Goal: Ask a question: Seek information or help from site administrators or community

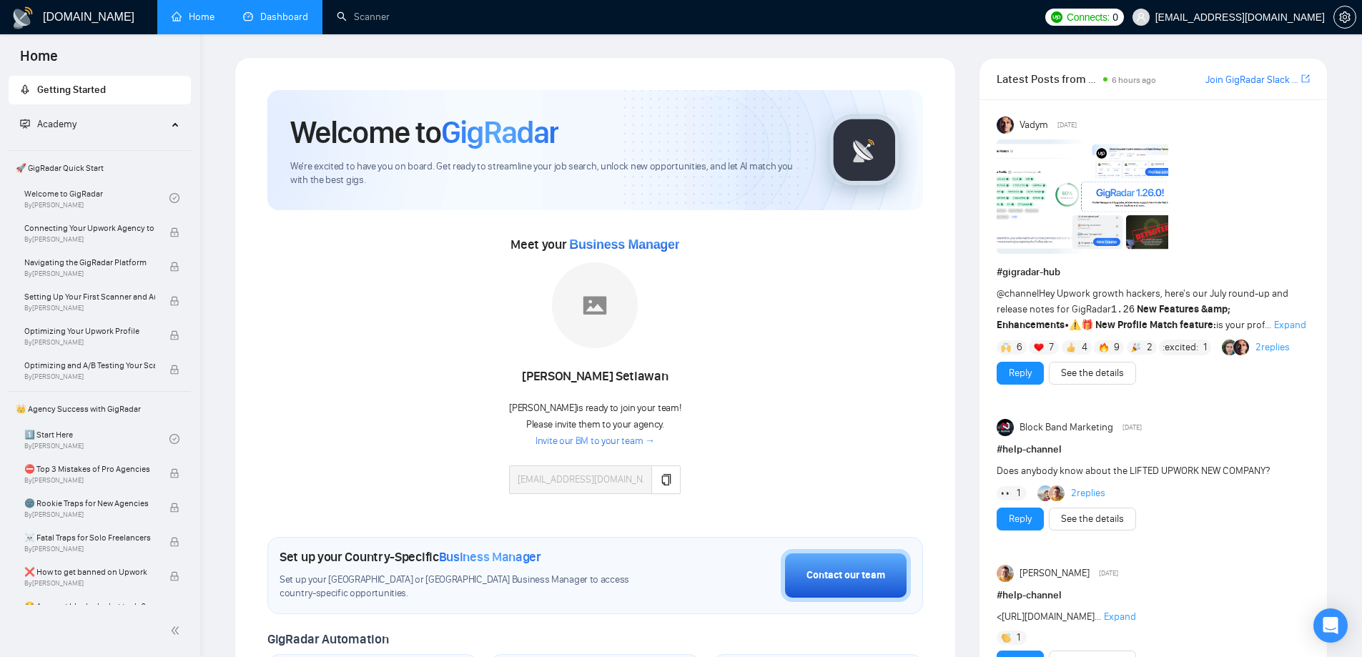
click at [297, 21] on link "Dashboard" at bounding box center [275, 17] width 65 height 12
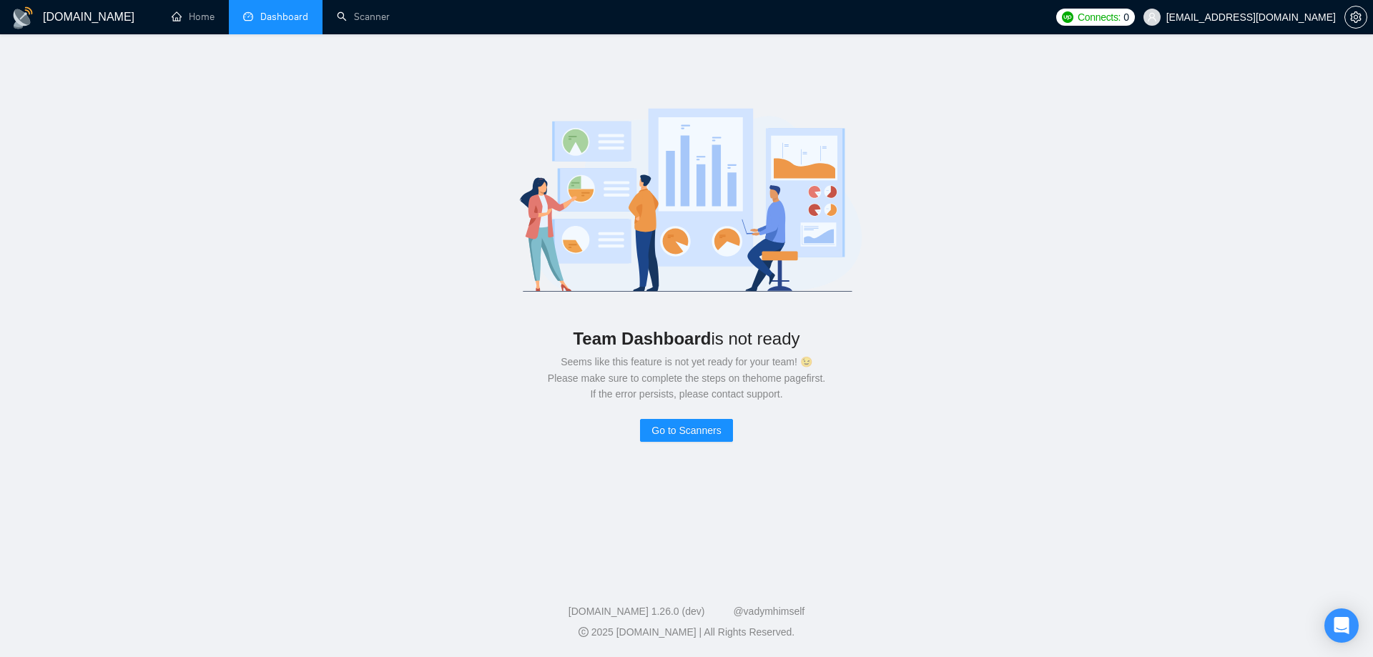
click at [391, 78] on div "Team Dashboard is not ready Seems like this feature is not yet ready for your t…" at bounding box center [686, 266] width 1327 height 419
click at [203, 20] on link "Home" at bounding box center [193, 17] width 43 height 12
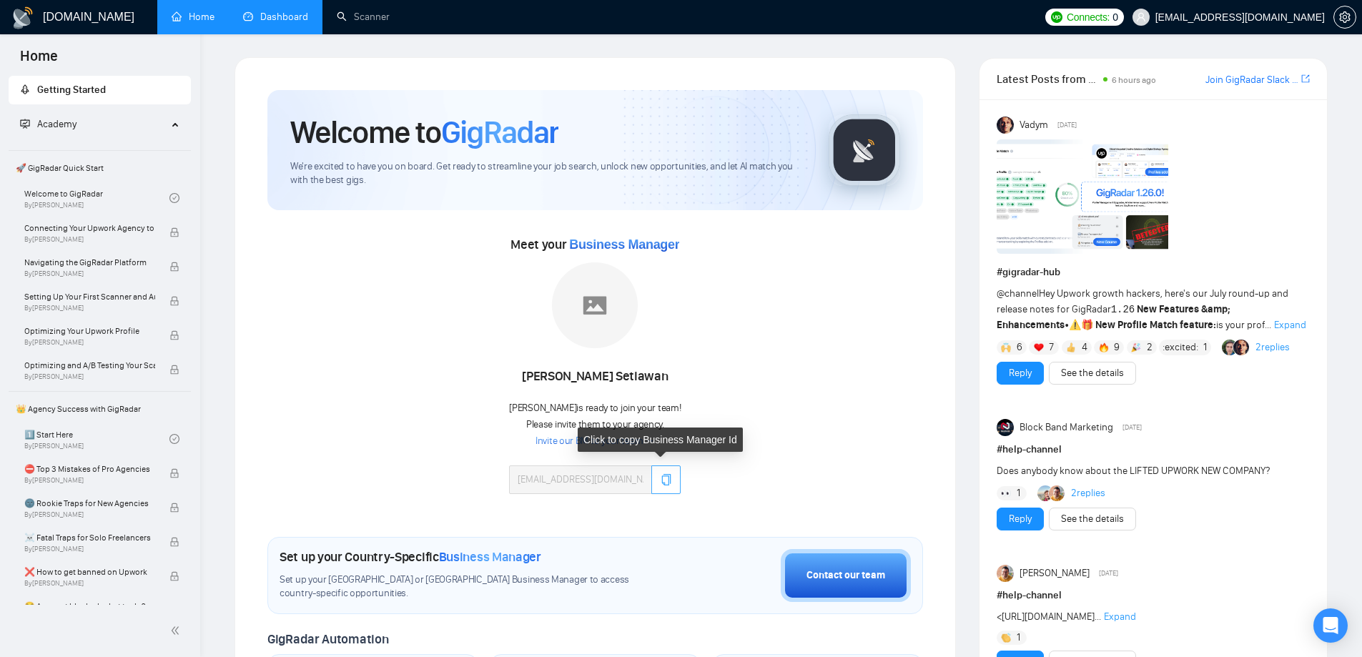
click at [661, 478] on icon "copy" at bounding box center [666, 479] width 11 height 11
click at [606, 442] on link "Invite our BM to your team →" at bounding box center [594, 442] width 119 height 14
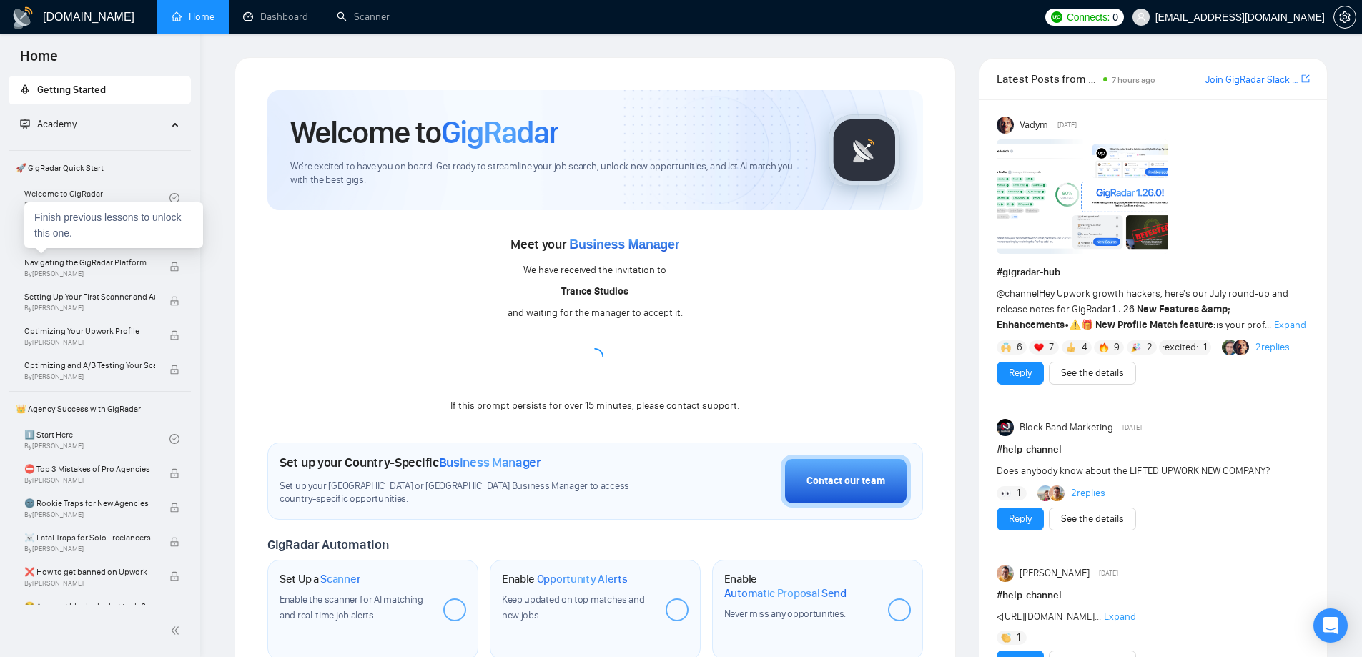
click at [104, 237] on div "Finish previous lessons to unlock this one." at bounding box center [113, 225] width 179 height 46
click at [99, 226] on span "Connecting Your Upwork Agency to GigRadar" at bounding box center [89, 228] width 131 height 14
click at [71, 197] on link "Welcome to GigRadar By Vlad Timinsky" at bounding box center [96, 197] width 145 height 31
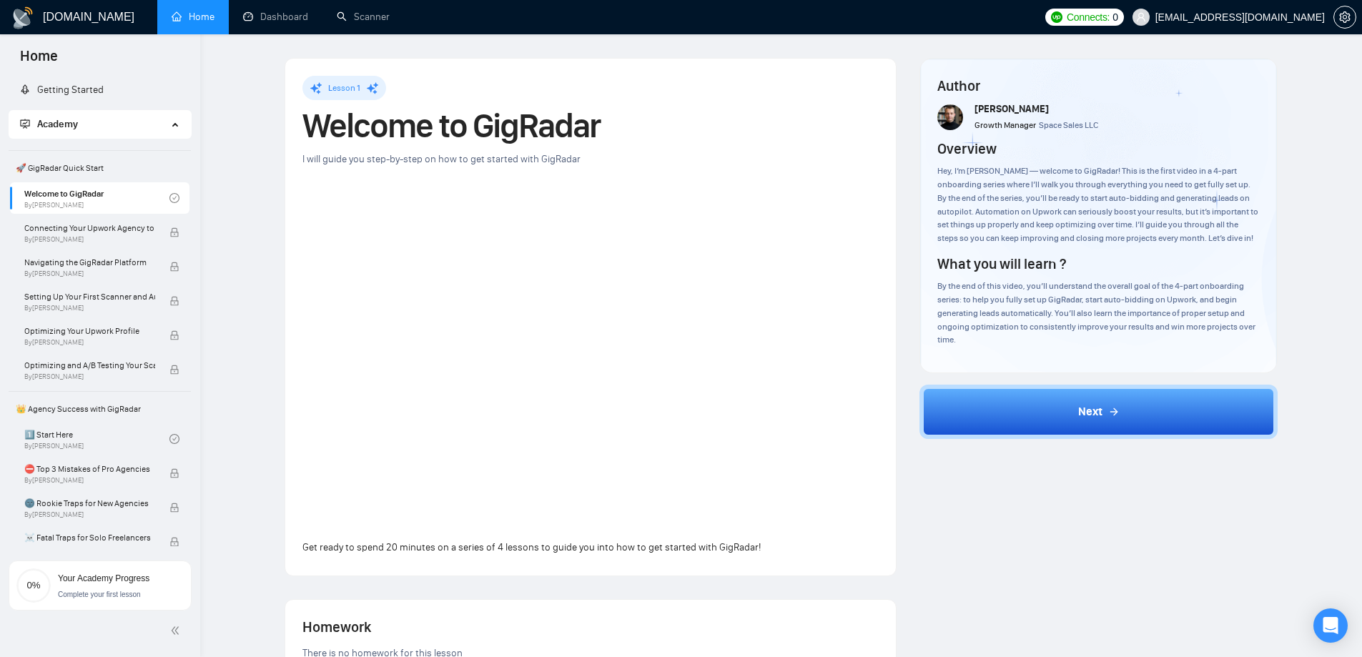
scroll to position [71, 0]
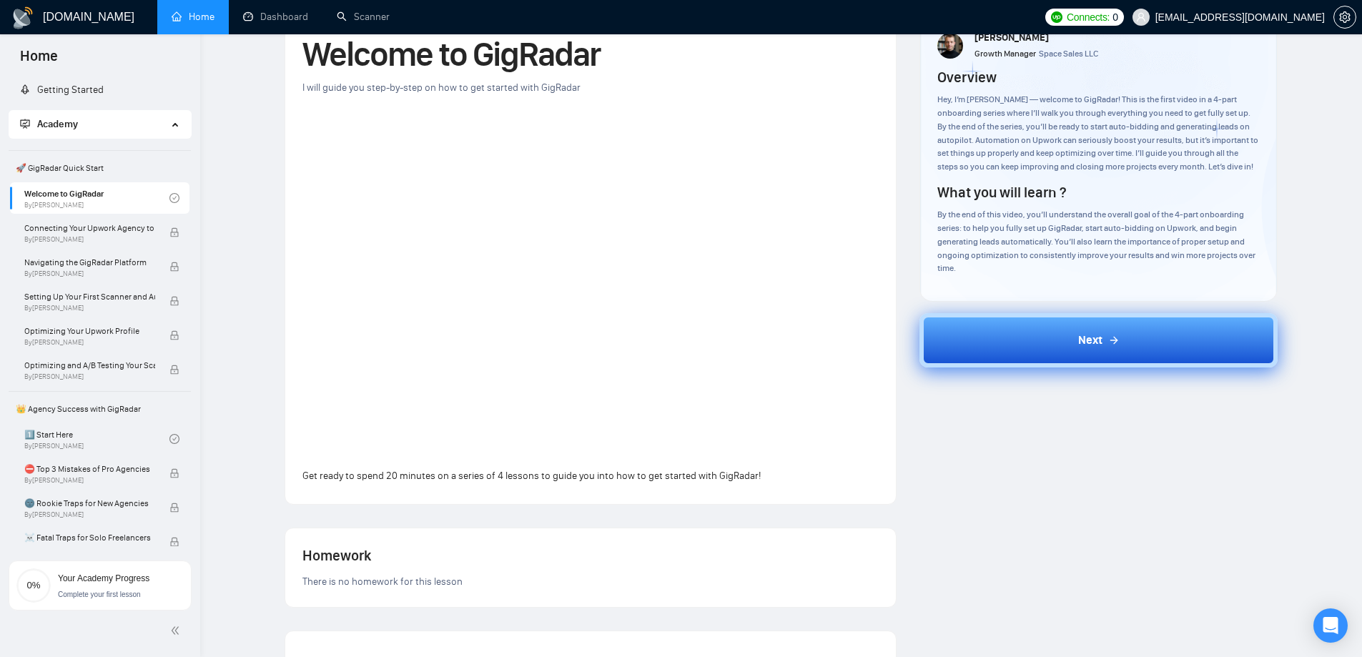
click at [1046, 335] on button "Next" at bounding box center [1098, 340] width 358 height 54
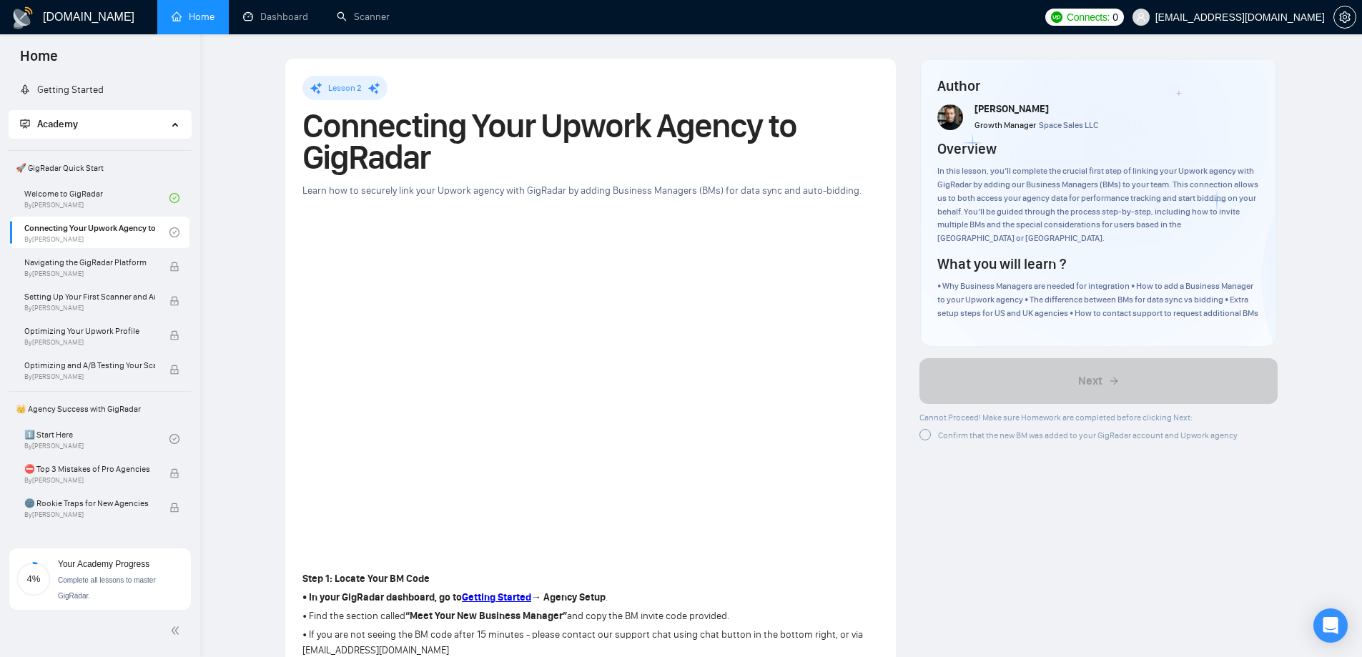
click at [925, 437] on div at bounding box center [924, 434] width 11 height 11
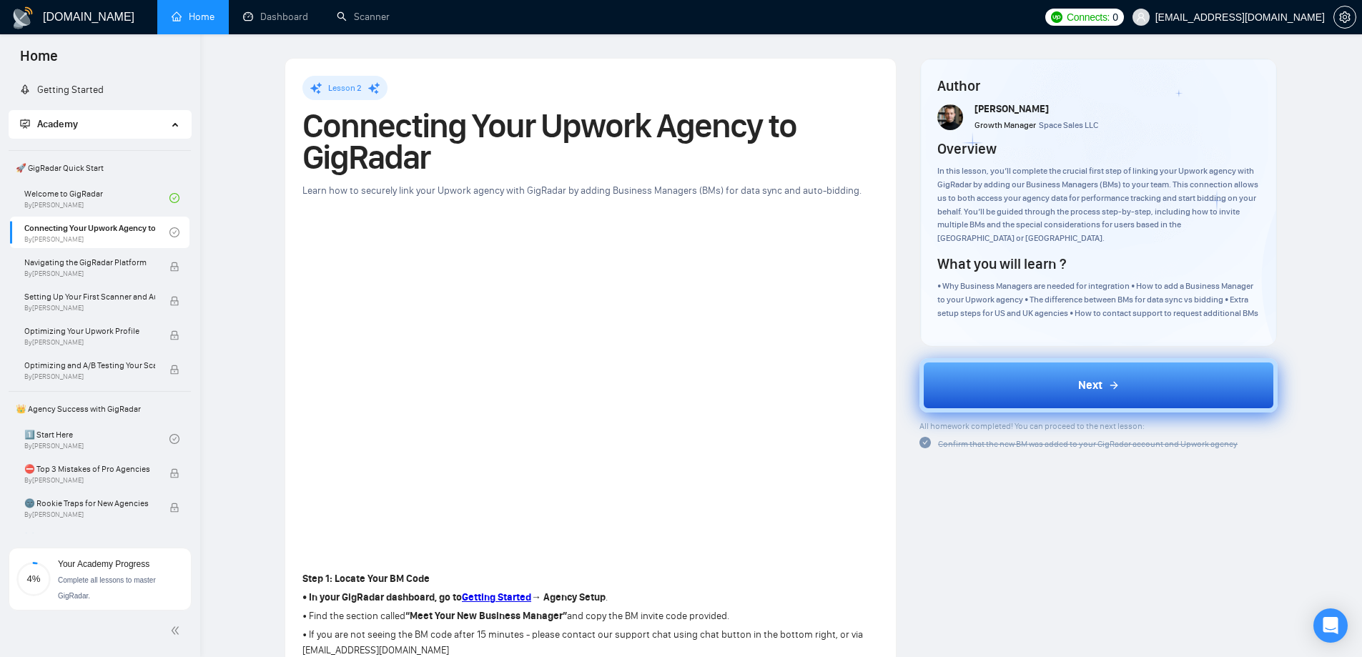
click at [1097, 383] on span "Next" at bounding box center [1090, 385] width 24 height 17
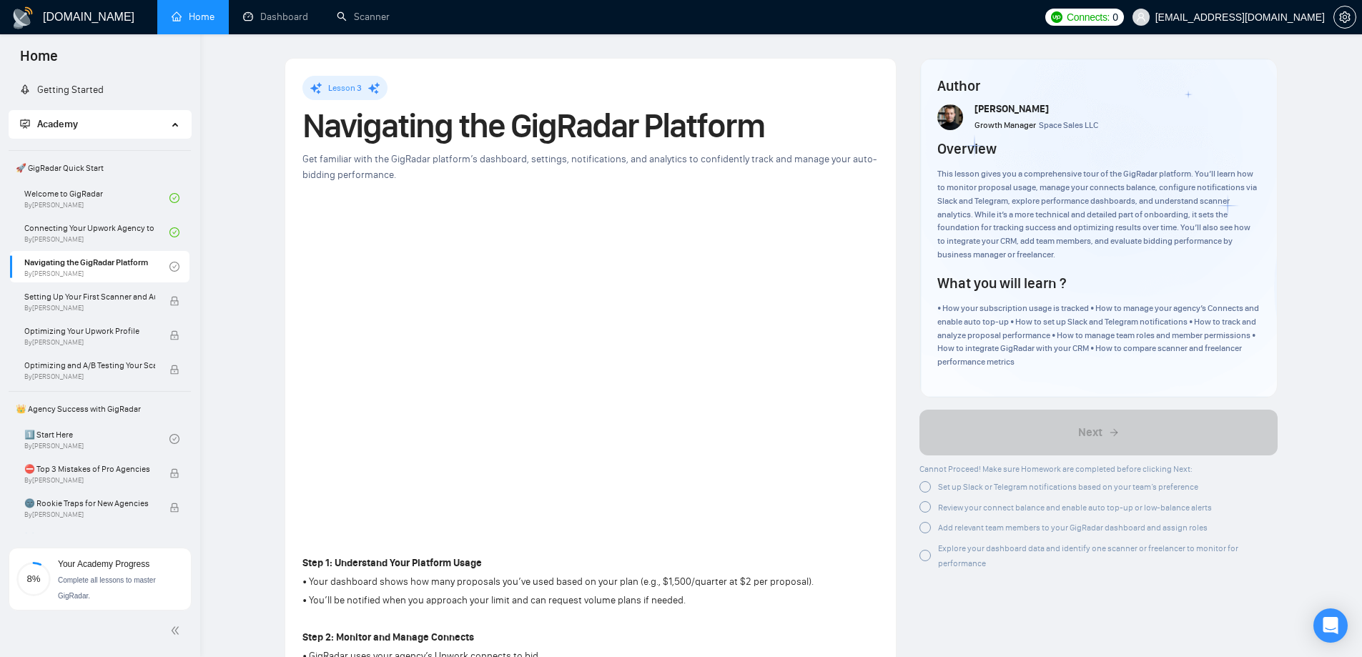
scroll to position [71, 0]
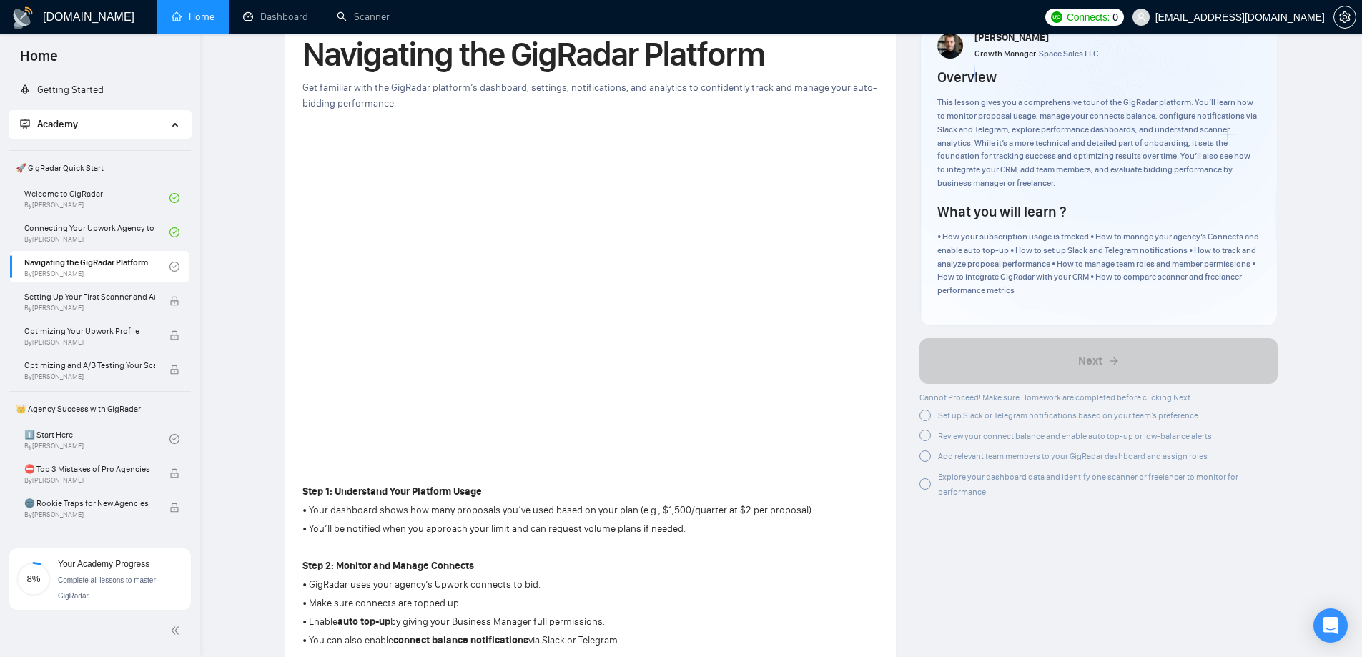
click at [924, 417] on div at bounding box center [924, 415] width 11 height 11
click at [926, 454] on div at bounding box center [924, 453] width 11 height 11
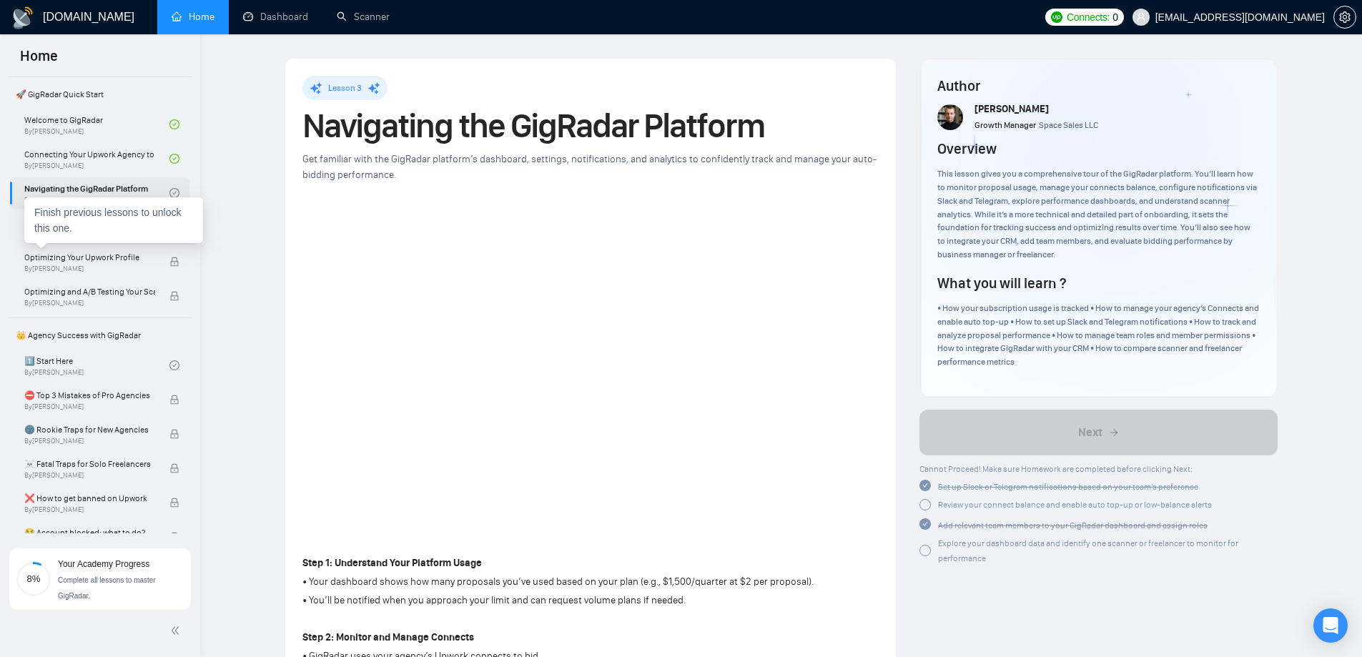
scroll to position [2, 0]
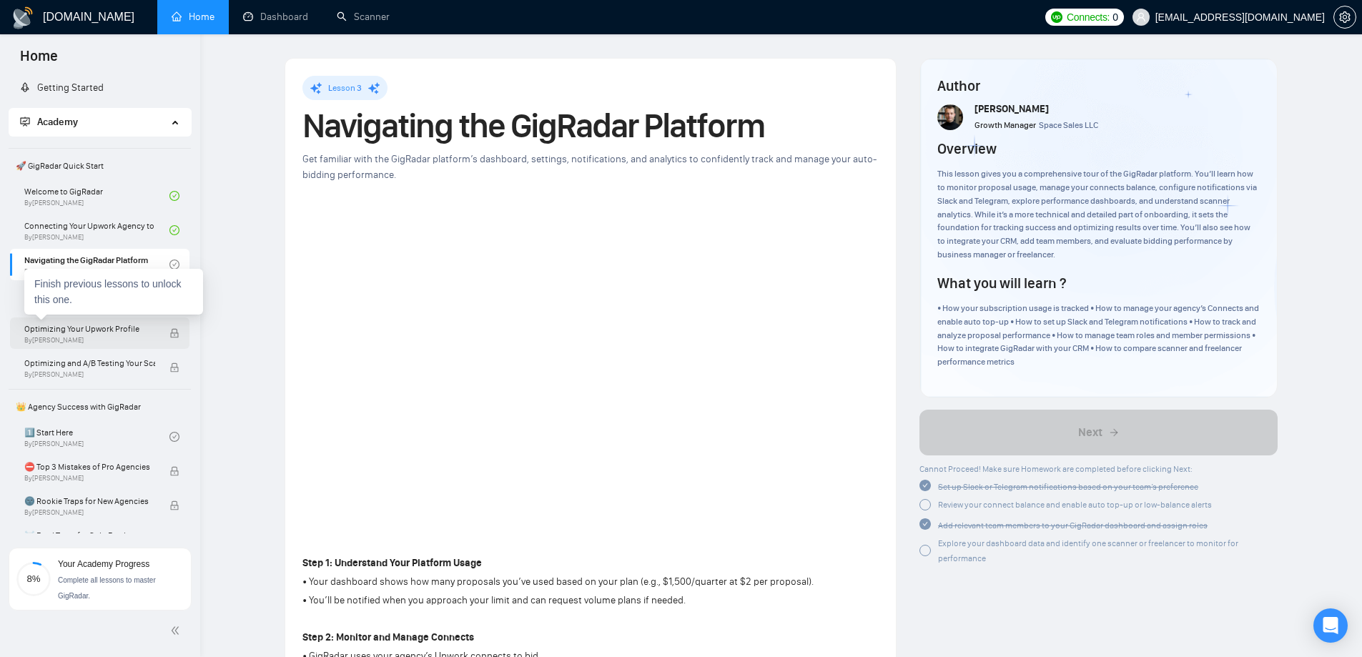
click at [104, 325] on span "Optimizing Your Upwork Profile" at bounding box center [89, 329] width 131 height 14
click at [89, 293] on div "Finish previous lessons to unlock this one." at bounding box center [113, 292] width 179 height 46
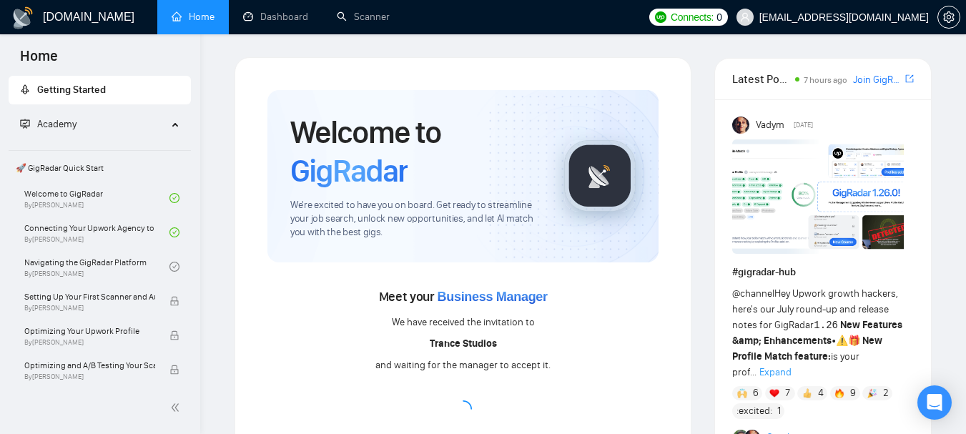
scroll to position [71, 0]
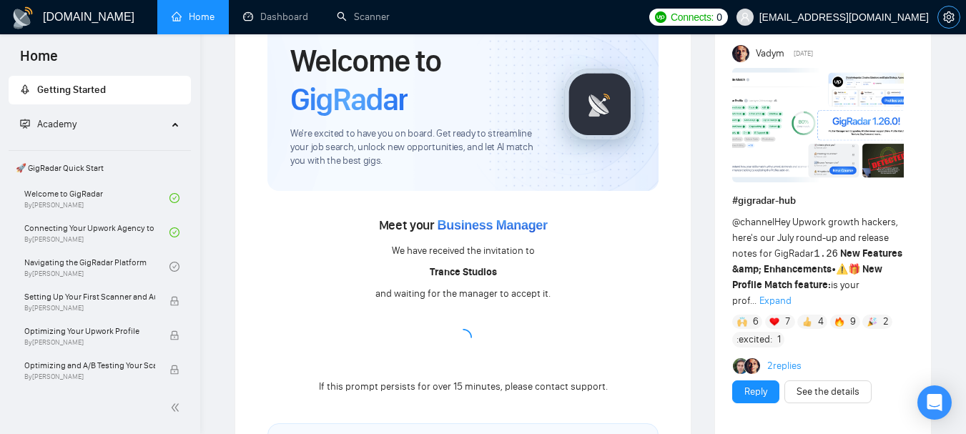
click at [946, 17] on icon "setting" at bounding box center [948, 16] width 11 height 11
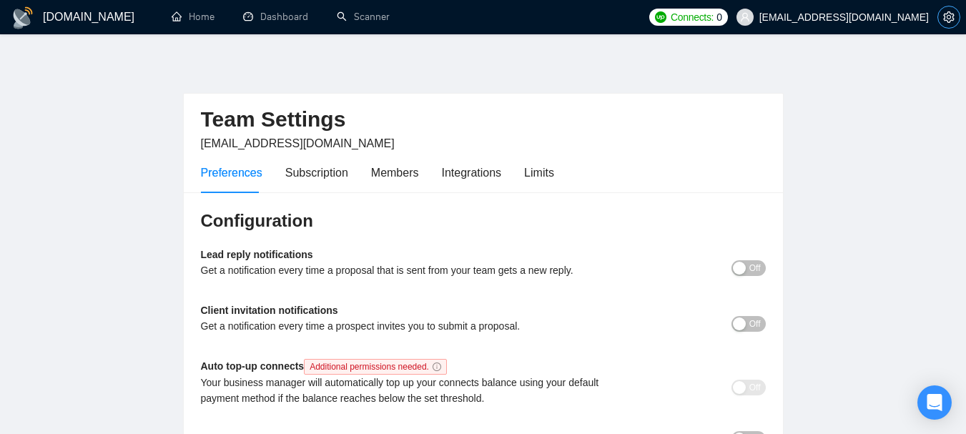
scroll to position [71, 0]
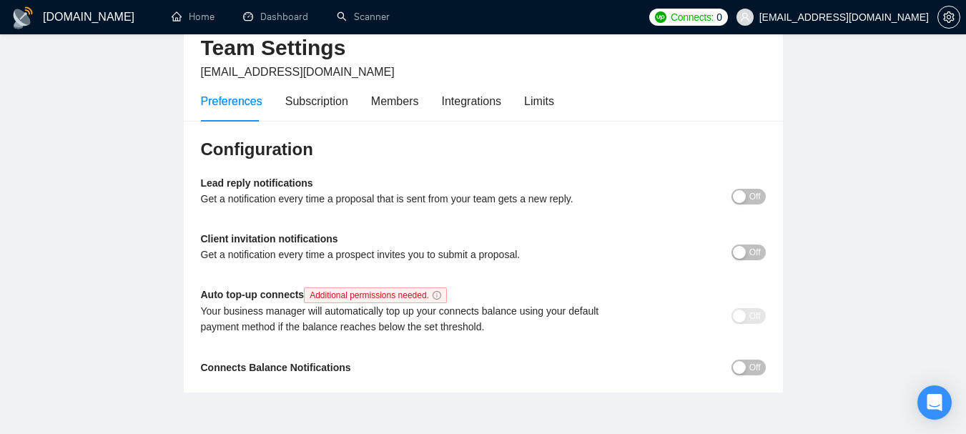
click at [756, 197] on span "Off" at bounding box center [754, 197] width 11 height 16
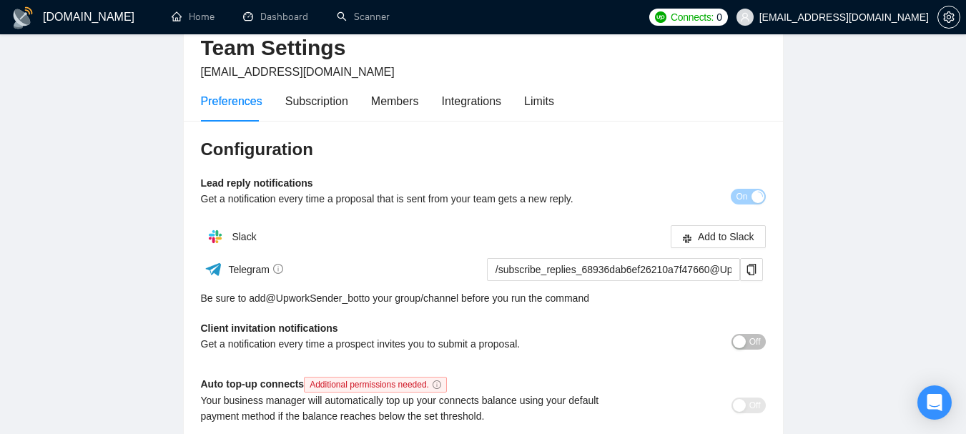
scroll to position [143, 0]
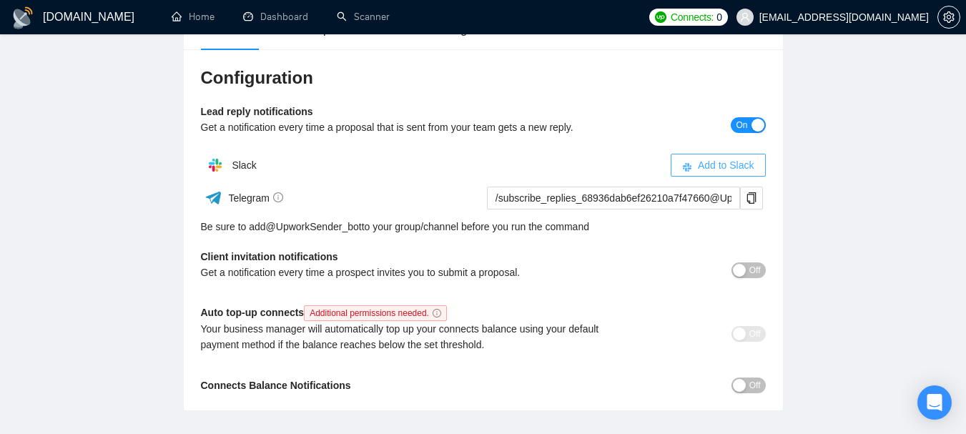
click at [718, 164] on span "Add to Slack" at bounding box center [726, 165] width 56 height 16
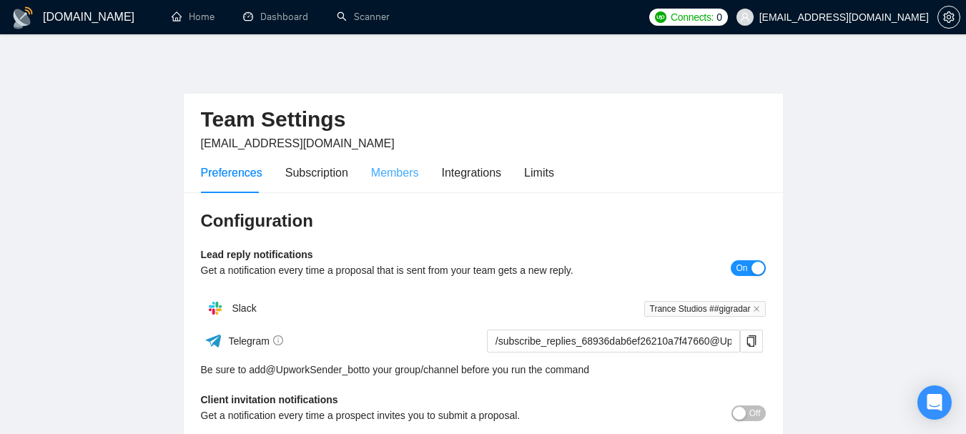
scroll to position [230, 0]
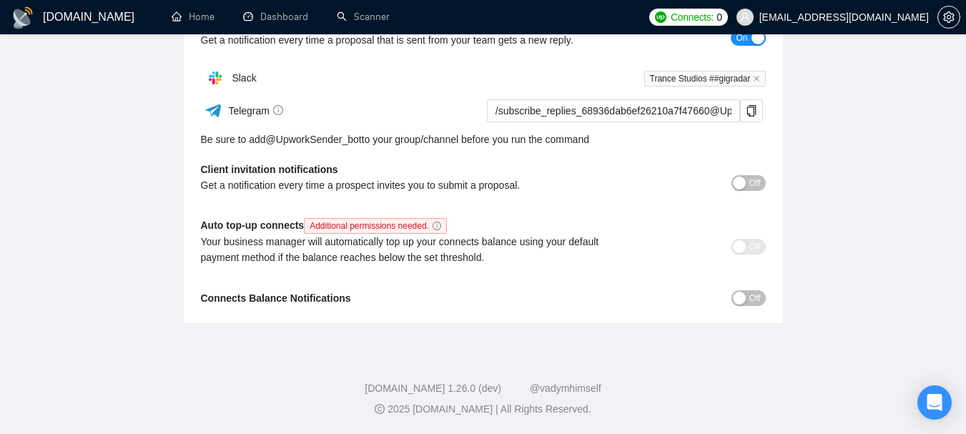
click at [754, 186] on span "Off" at bounding box center [754, 183] width 11 height 16
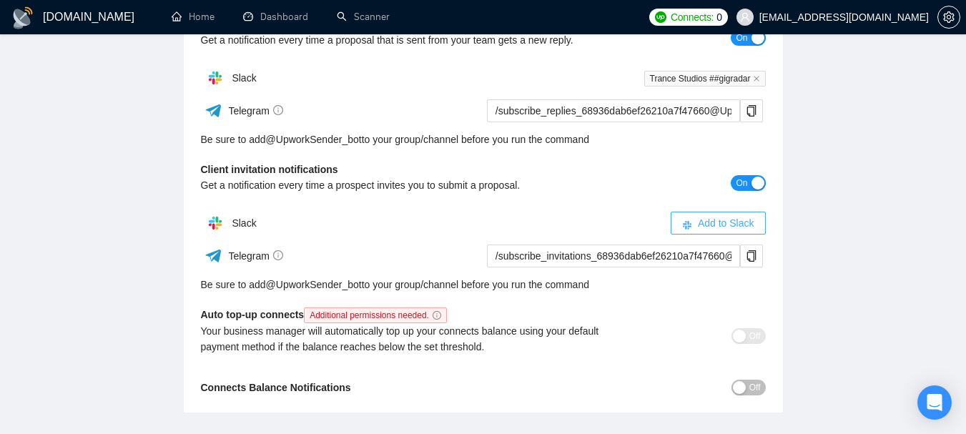
click at [681, 227] on button "Add to Slack" at bounding box center [718, 223] width 95 height 23
click at [711, 226] on span "Add to Slack" at bounding box center [726, 223] width 56 height 16
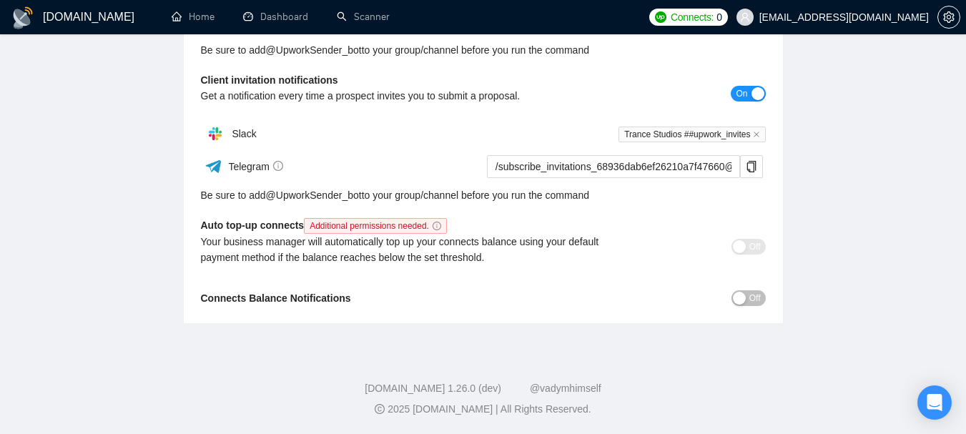
click at [756, 307] on div "Configuration Lead reply notifications Get a notification every time a proposal…" at bounding box center [483, 98] width 599 height 451
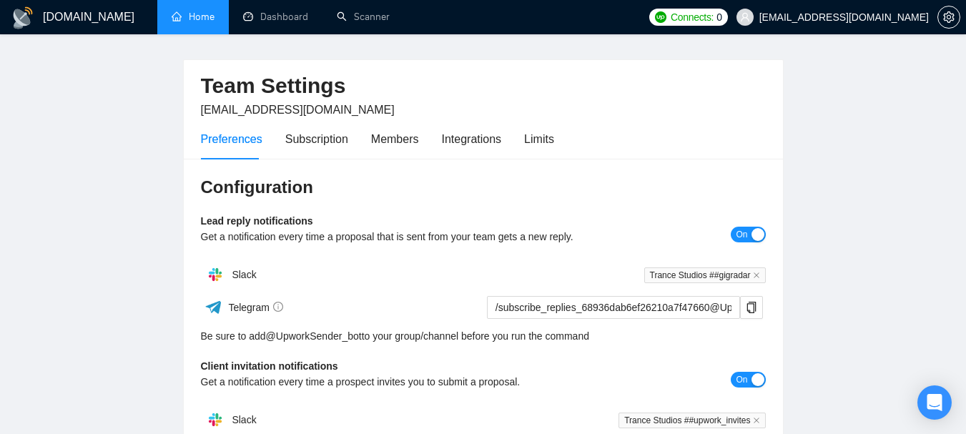
scroll to position [0, 0]
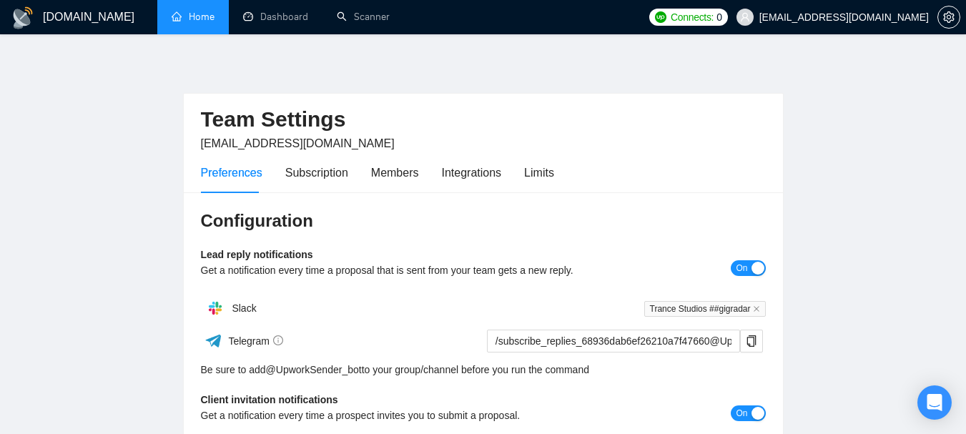
click at [178, 14] on link "Home" at bounding box center [193, 17] width 43 height 12
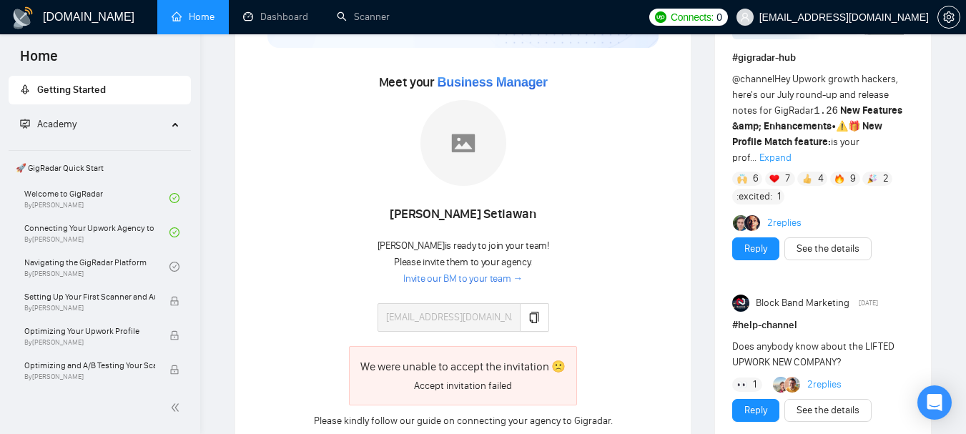
scroll to position [286, 0]
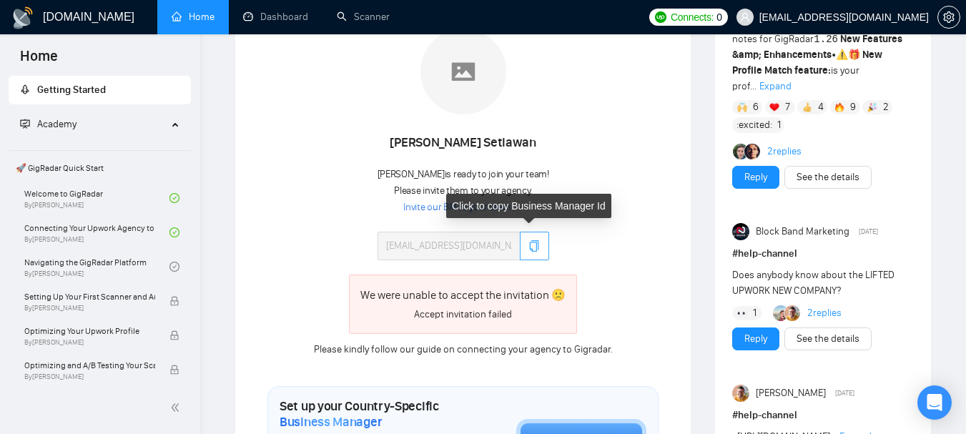
click at [536, 252] on button "button" at bounding box center [534, 246] width 29 height 29
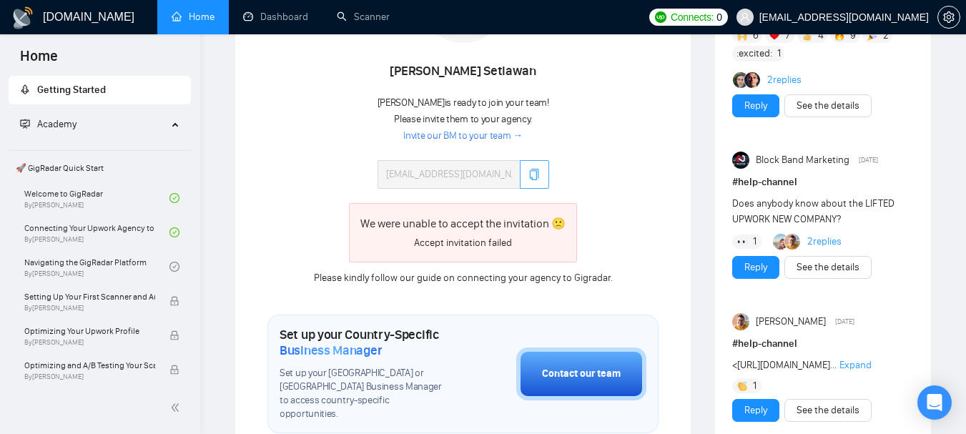
scroll to position [429, 0]
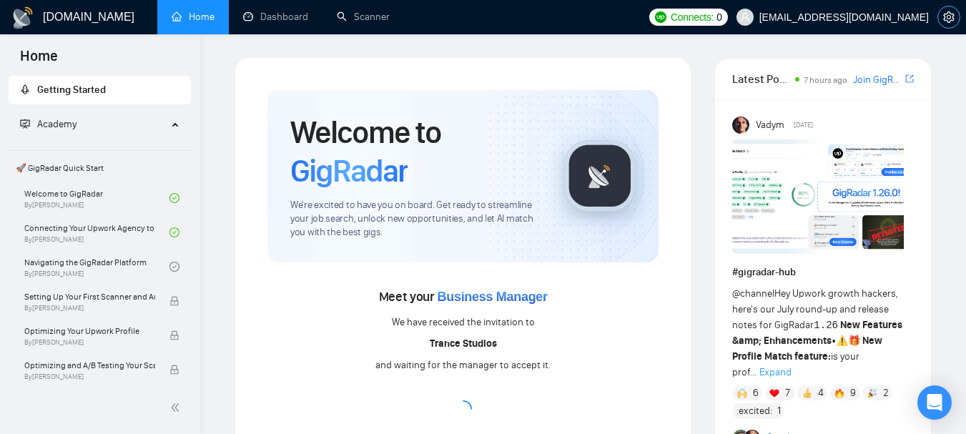
click at [947, 24] on button "button" at bounding box center [948, 17] width 23 height 23
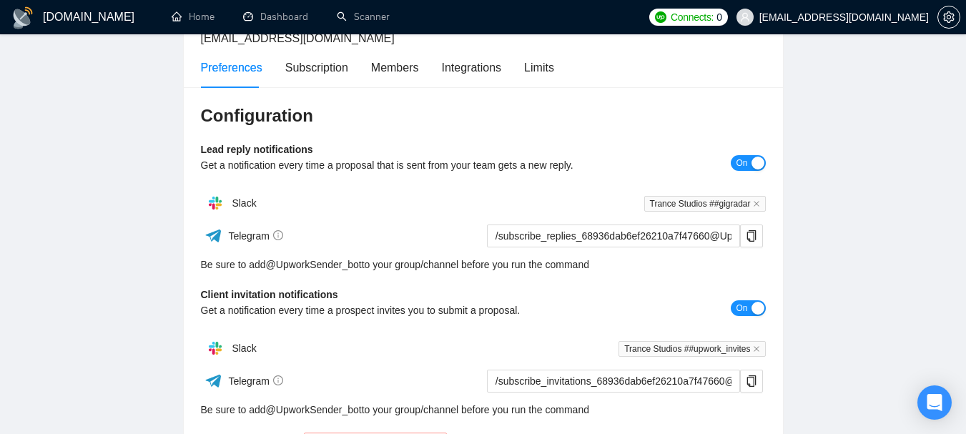
scroll to position [34, 0]
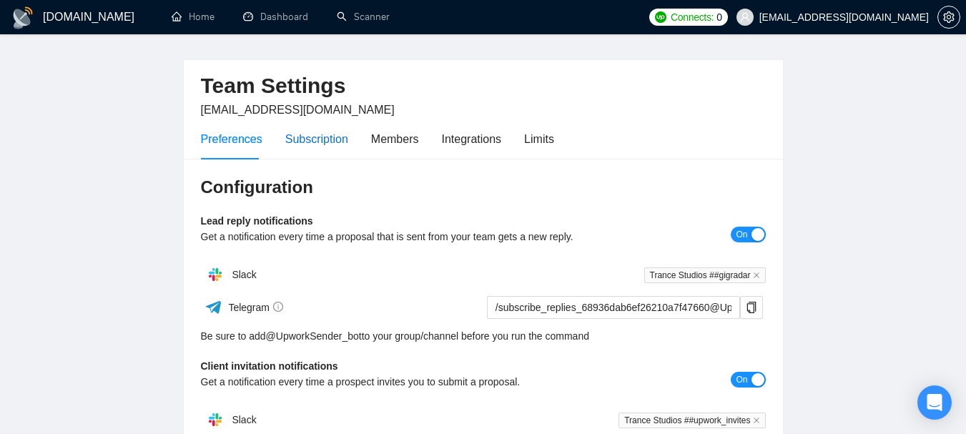
click at [310, 144] on div "Subscription" at bounding box center [316, 139] width 63 height 18
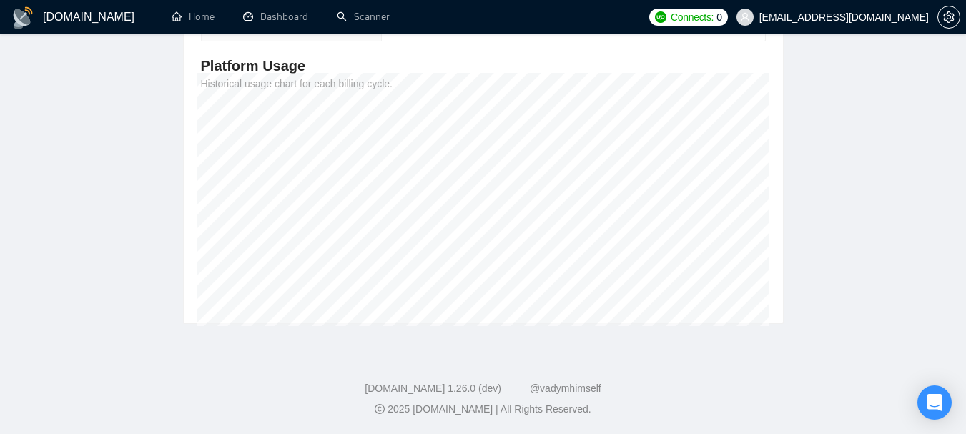
scroll to position [25, 0]
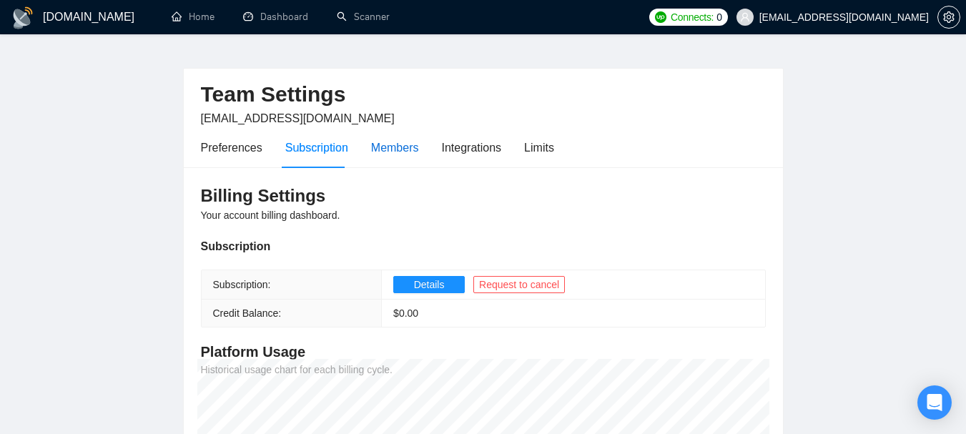
click at [390, 143] on div "Members" at bounding box center [395, 148] width 48 height 18
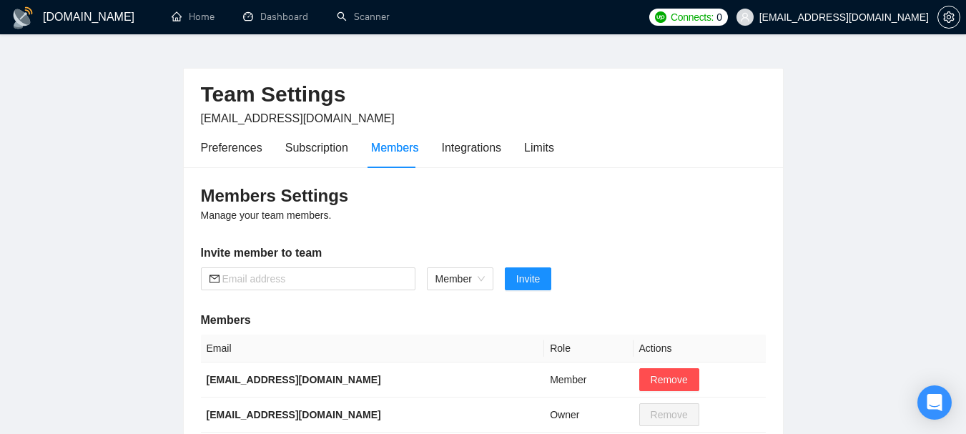
scroll to position [97, 0]
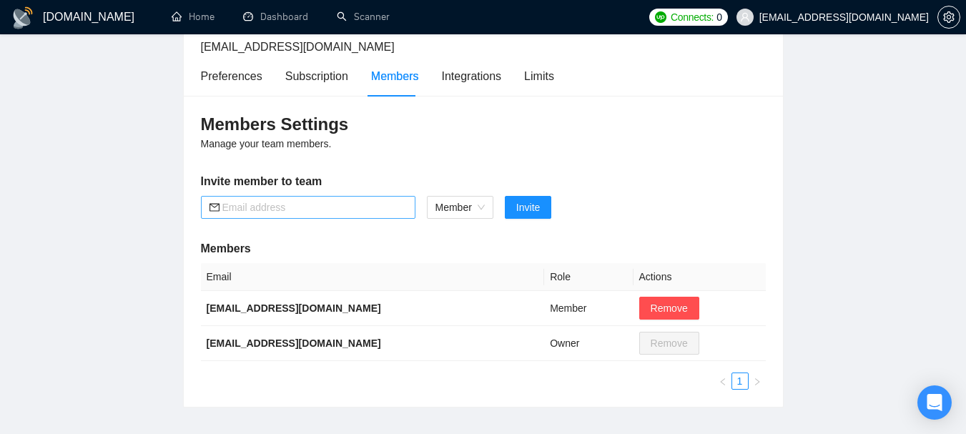
click at [325, 204] on input "text" at bounding box center [314, 207] width 184 height 16
drag, startPoint x: 255, startPoint y: 206, endPoint x: 236, endPoint y: 206, distance: 18.6
click at [236, 206] on input "manuel@trance-studios.com" at bounding box center [314, 207] width 184 height 16
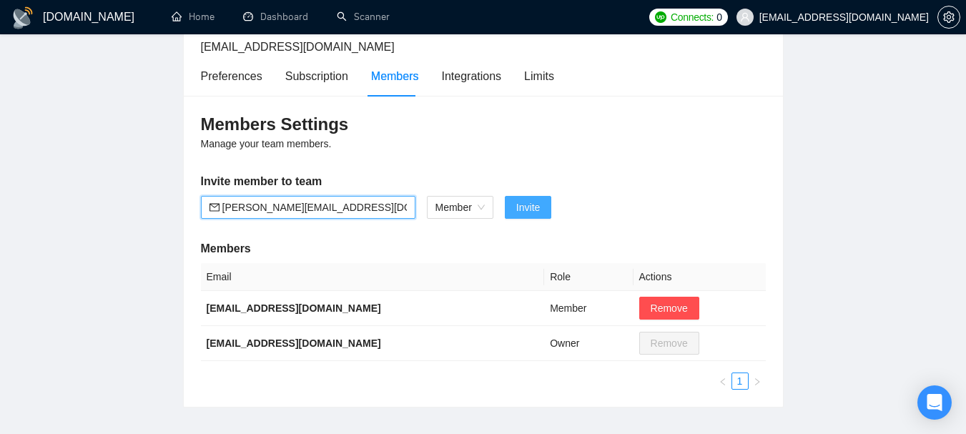
type input "maureen@trance-studios.com"
click at [538, 212] on span "Invite" at bounding box center [528, 207] width 24 height 16
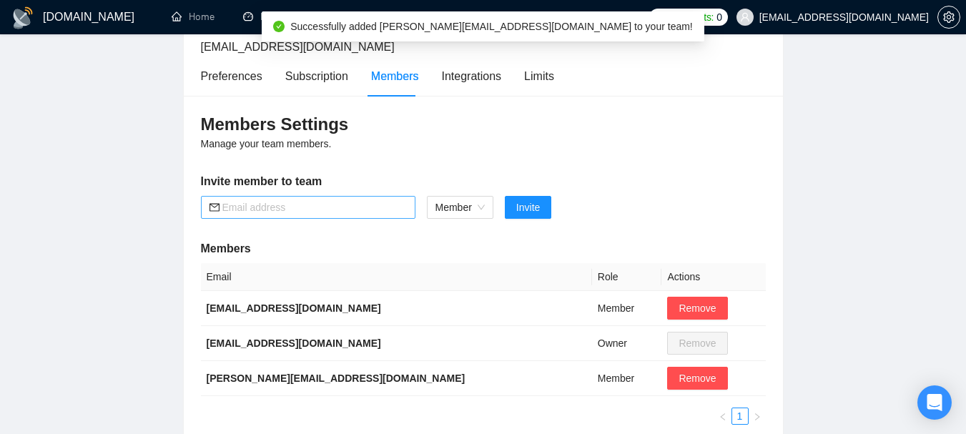
click at [298, 204] on input "text" at bounding box center [314, 207] width 184 height 16
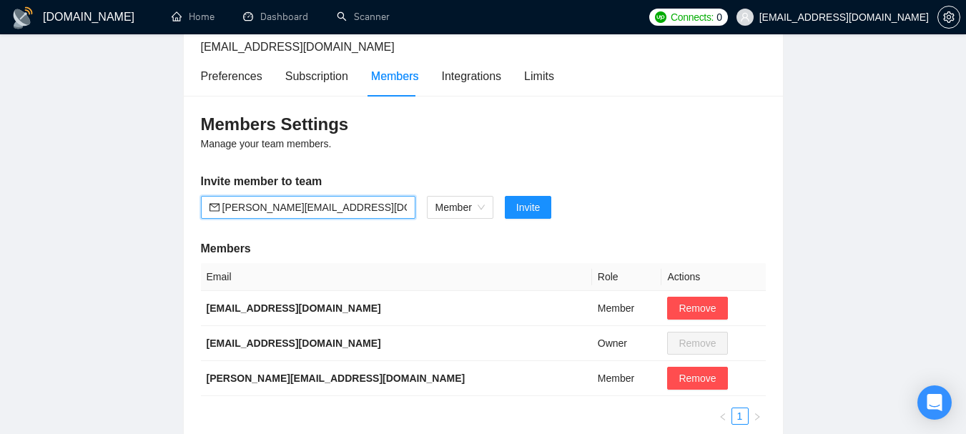
drag, startPoint x: 255, startPoint y: 205, endPoint x: 190, endPoint y: 211, distance: 64.6
click at [194, 209] on div "Members Settings Manage your team members. Invite member to team manuel@trance-…" at bounding box center [483, 269] width 599 height 346
type input "miriam@trance-studios.com"
click at [523, 206] on span "Invite" at bounding box center [528, 207] width 24 height 16
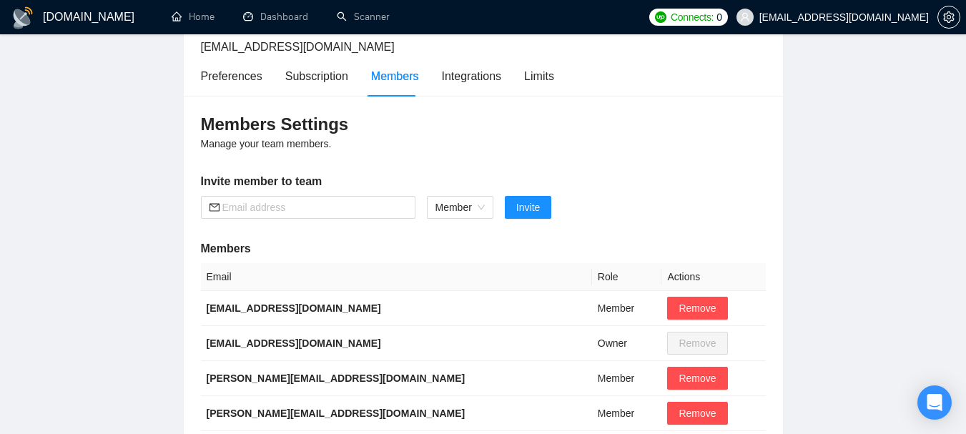
scroll to position [0, 0]
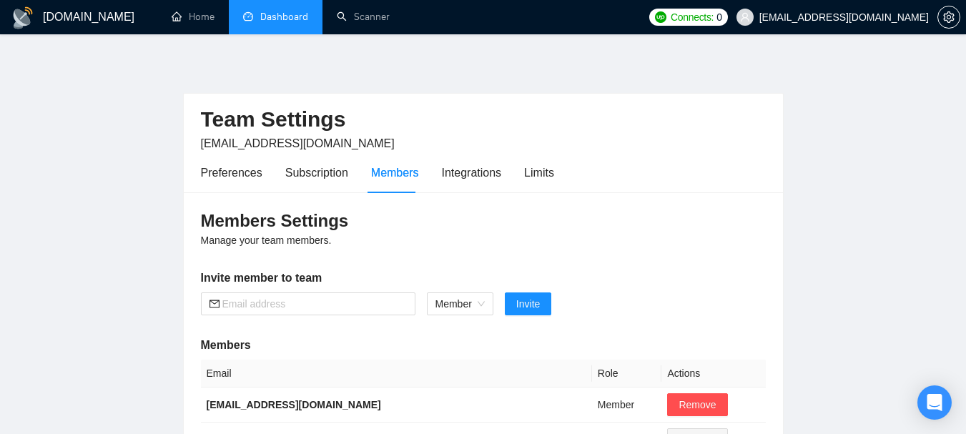
click at [284, 11] on link "Dashboard" at bounding box center [275, 17] width 65 height 12
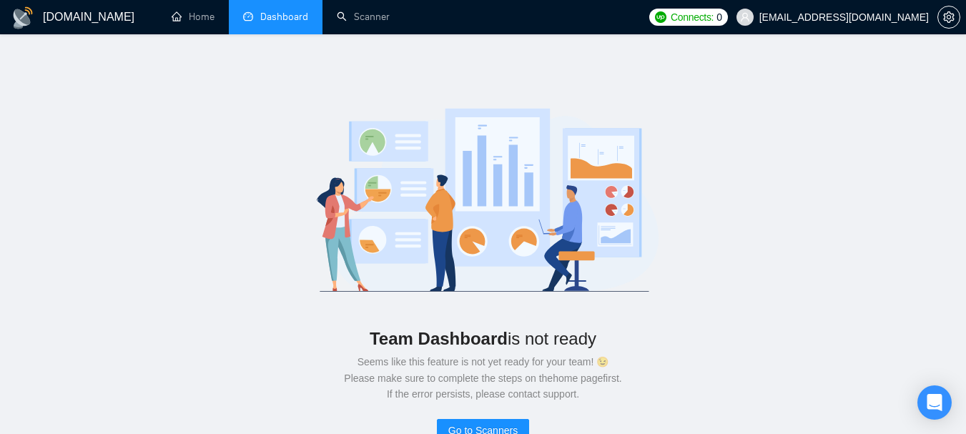
scroll to position [143, 0]
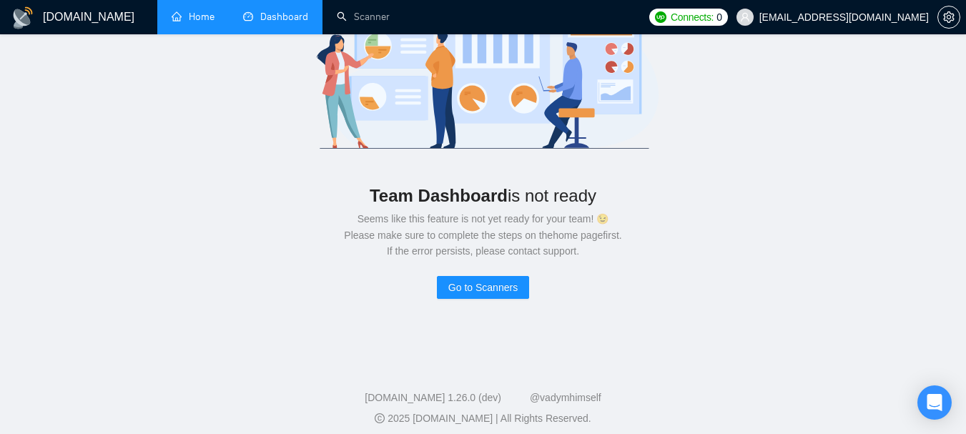
click at [185, 11] on link "Home" at bounding box center [193, 17] width 43 height 12
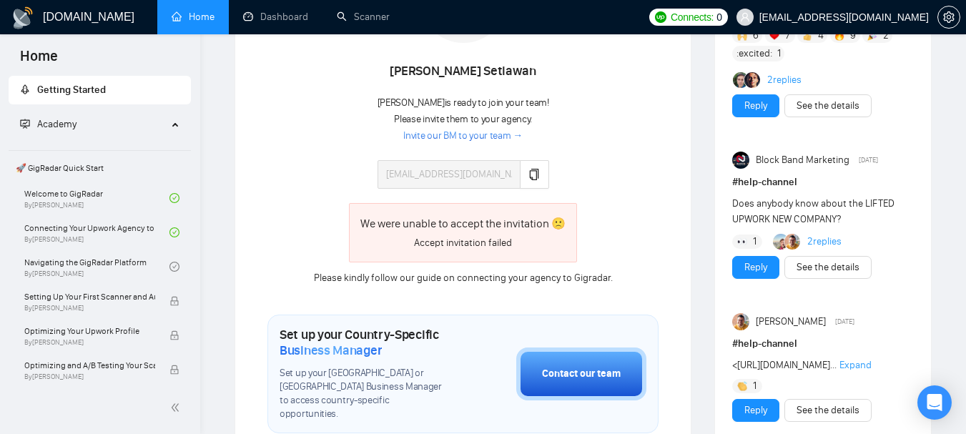
scroll to position [286, 0]
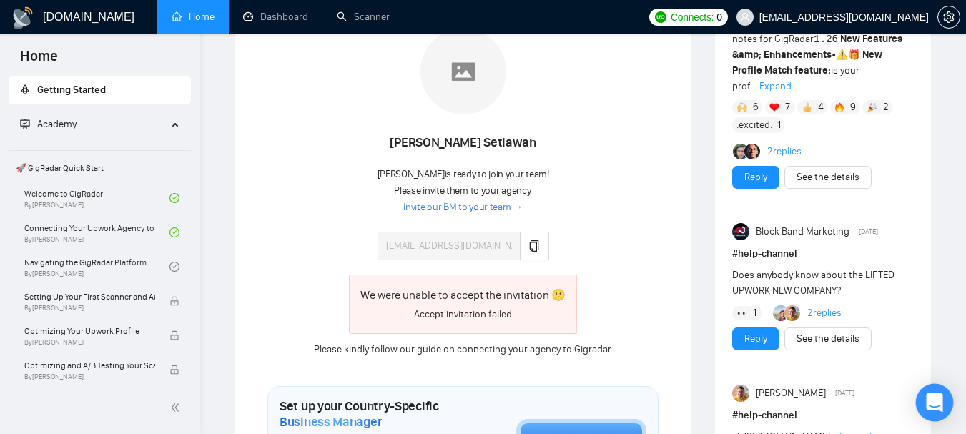
click at [935, 402] on icon "Open Intercom Messenger" at bounding box center [934, 402] width 16 height 19
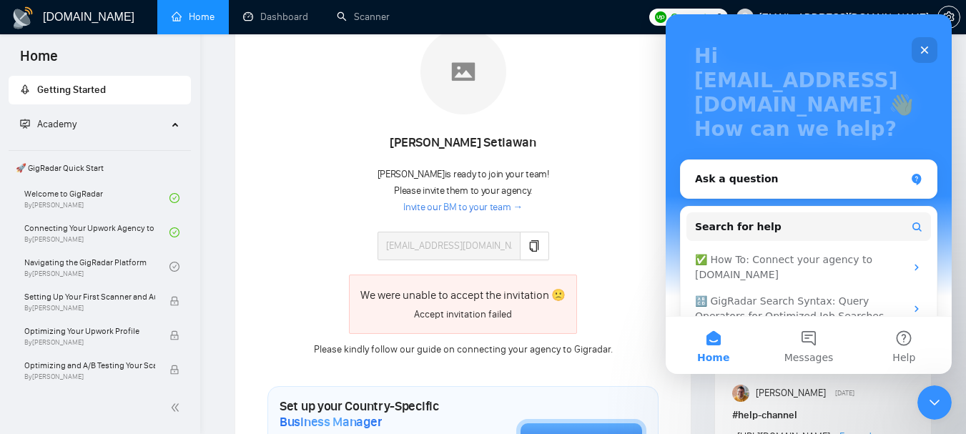
scroll to position [127, 0]
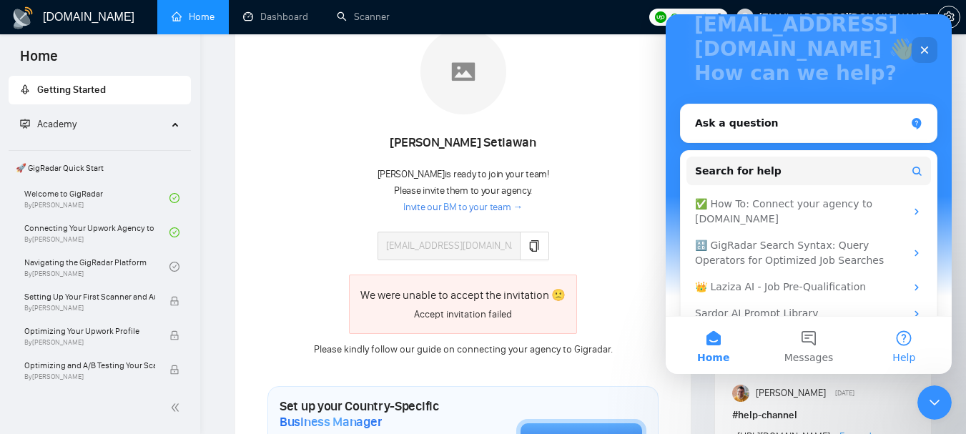
click at [904, 338] on button "Help" at bounding box center [903, 345] width 95 height 57
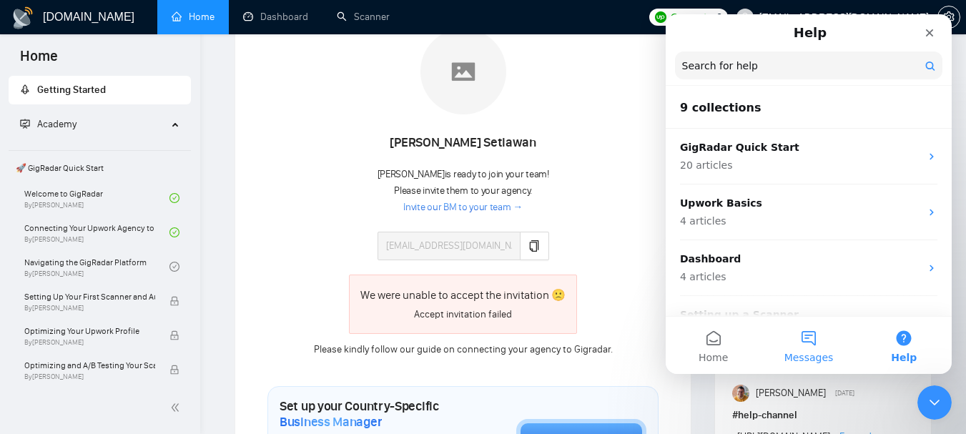
click at [813, 333] on button "Messages" at bounding box center [808, 345] width 95 height 57
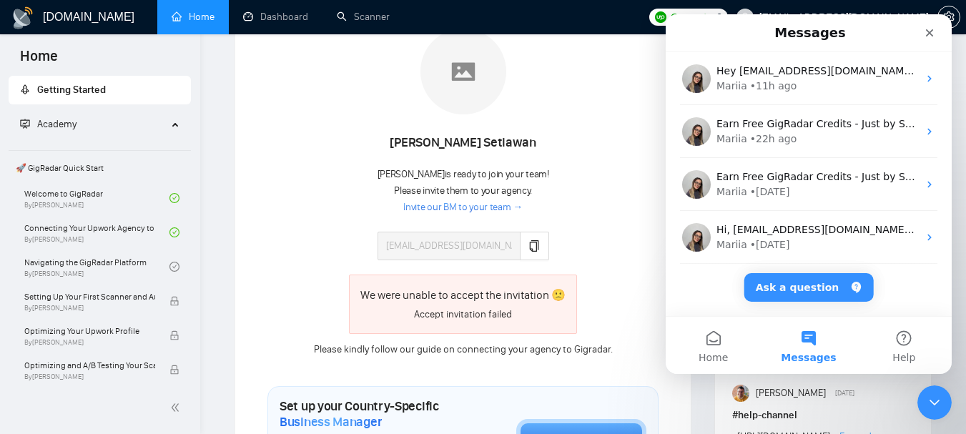
scroll to position [5, 0]
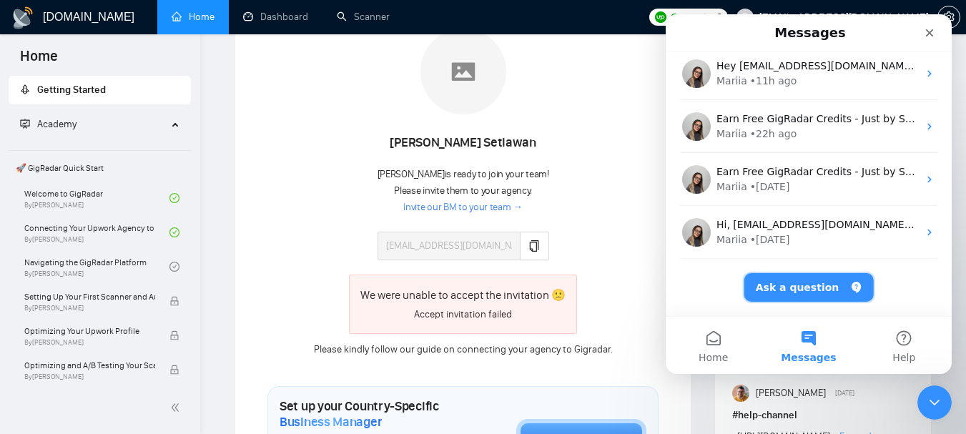
click at [807, 290] on button "Ask a question" at bounding box center [808, 287] width 129 height 29
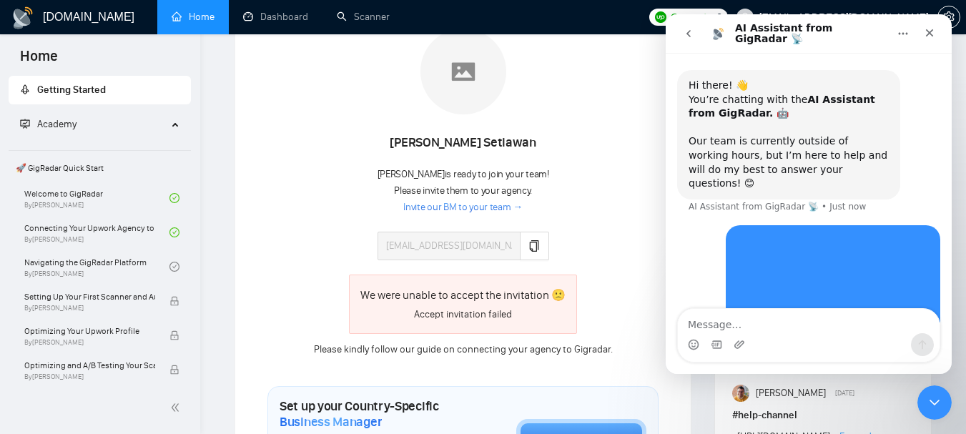
scroll to position [129, 0]
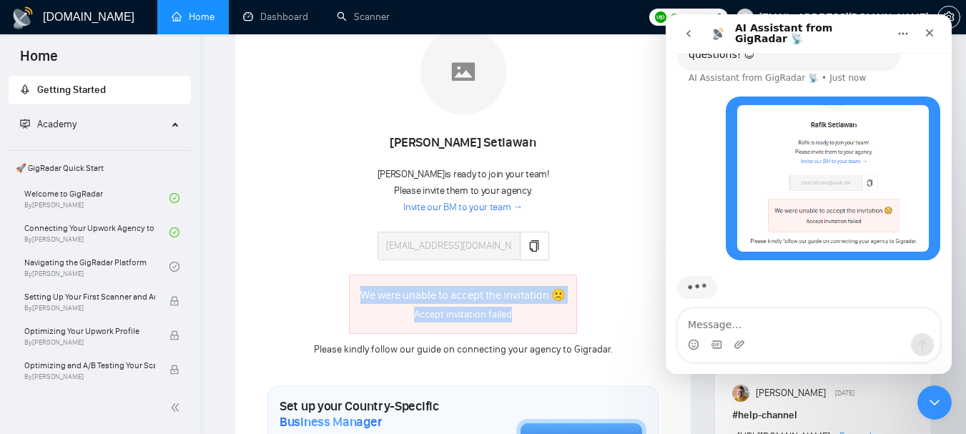
drag, startPoint x: 359, startPoint y: 295, endPoint x: 535, endPoint y: 310, distance: 176.6
click at [535, 310] on div "We were unable to accept the invitation 🙁 Accept invitation failed" at bounding box center [462, 304] width 205 height 36
copy div "We were unable to accept the invitation 🙁 Accept invitation failed"
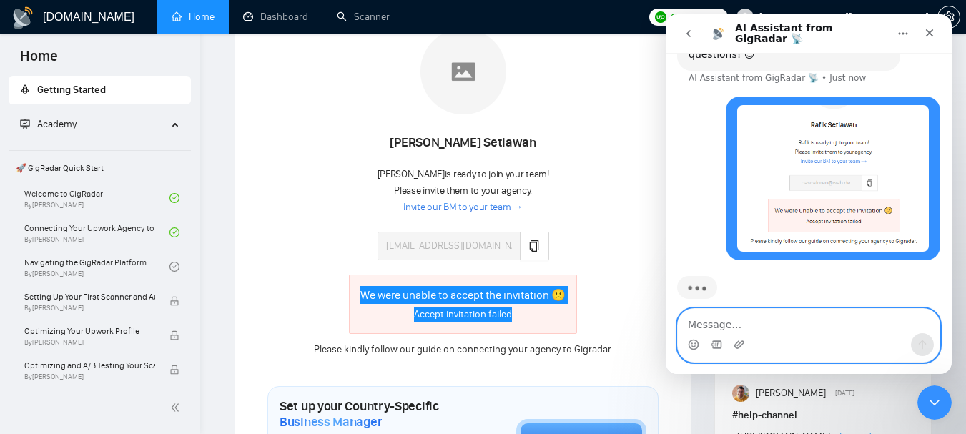
click at [717, 318] on textarea "Message…" at bounding box center [809, 321] width 262 height 24
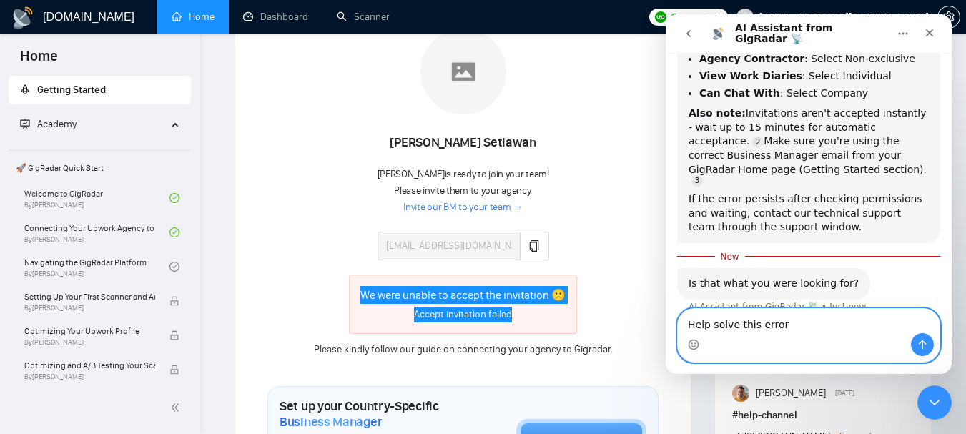
scroll to position [429, 0]
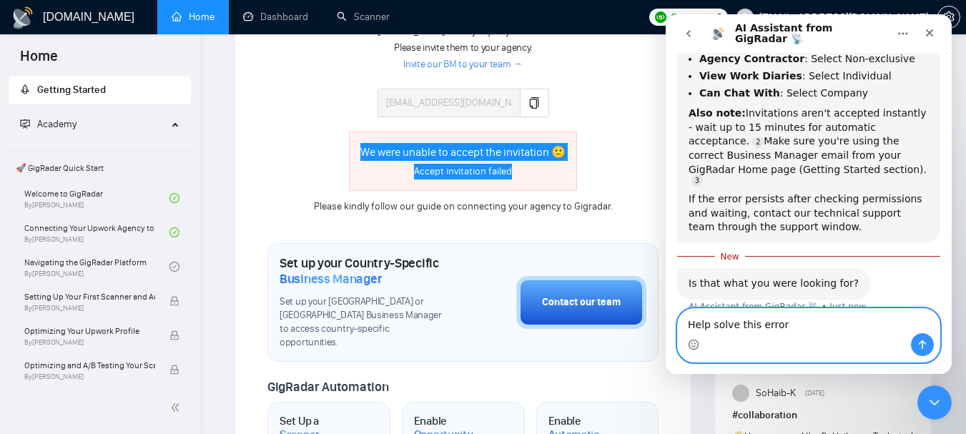
drag, startPoint x: 797, startPoint y: 327, endPoint x: 665, endPoint y: 330, distance: 132.3
click html "AI Assistant from GigRadar 📡 Hi there! 👋 You’re chatting with the AI Assistant …"
type textarea "Yes, all setting are correct but it failed"
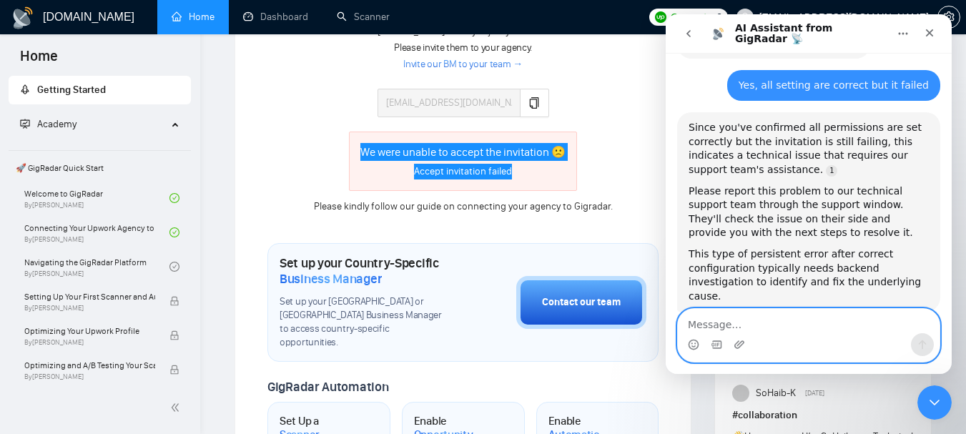
scroll to position [706, 0]
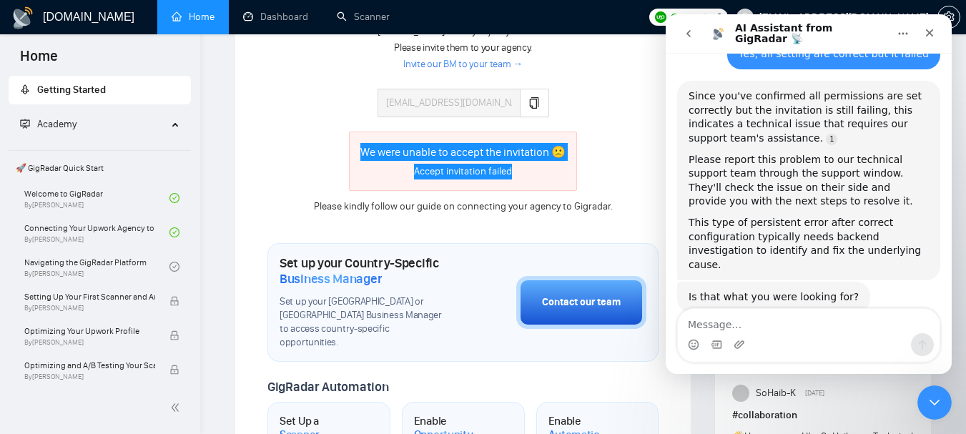
click at [685, 34] on icon "go back" at bounding box center [688, 33] width 11 height 11
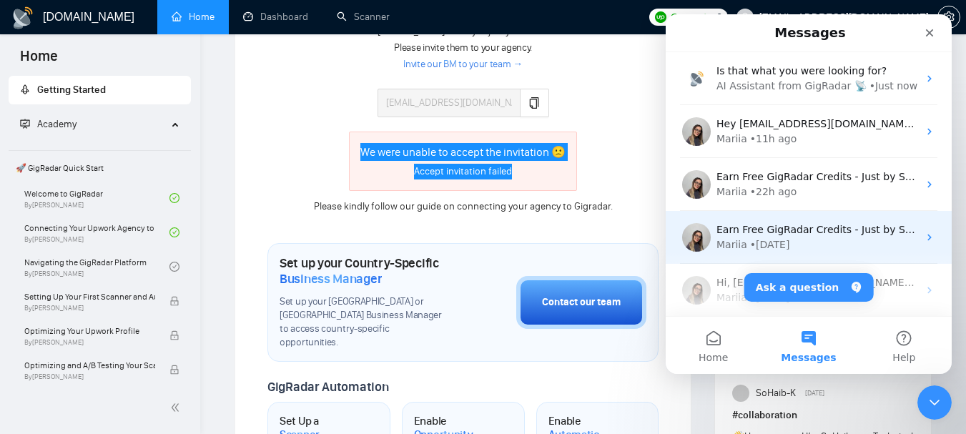
scroll to position [58, 0]
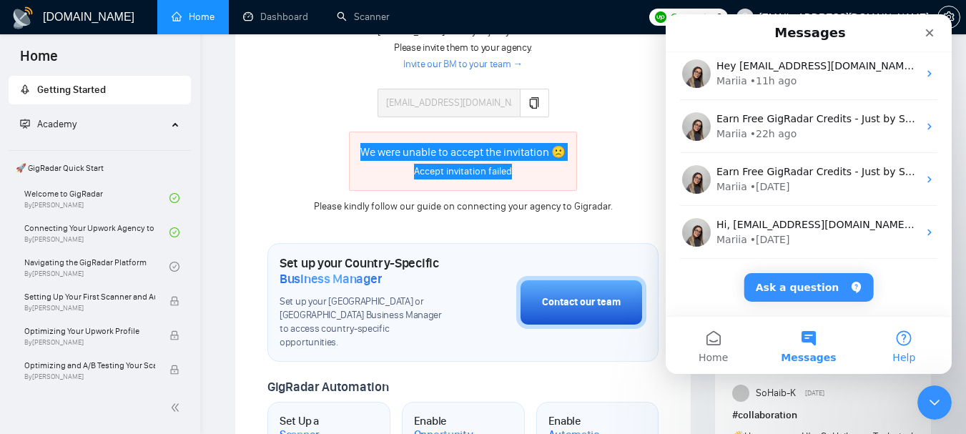
click at [902, 339] on button "Help" at bounding box center [903, 345] width 95 height 57
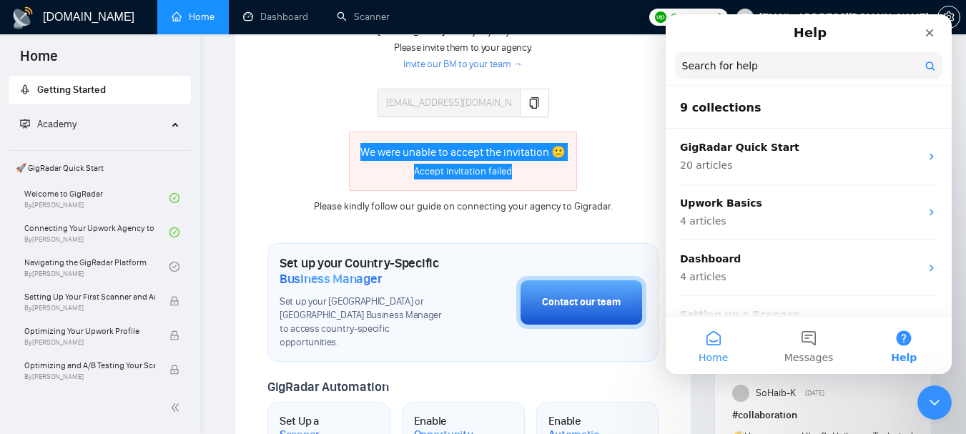
click at [718, 345] on button "Home" at bounding box center [713, 345] width 95 height 57
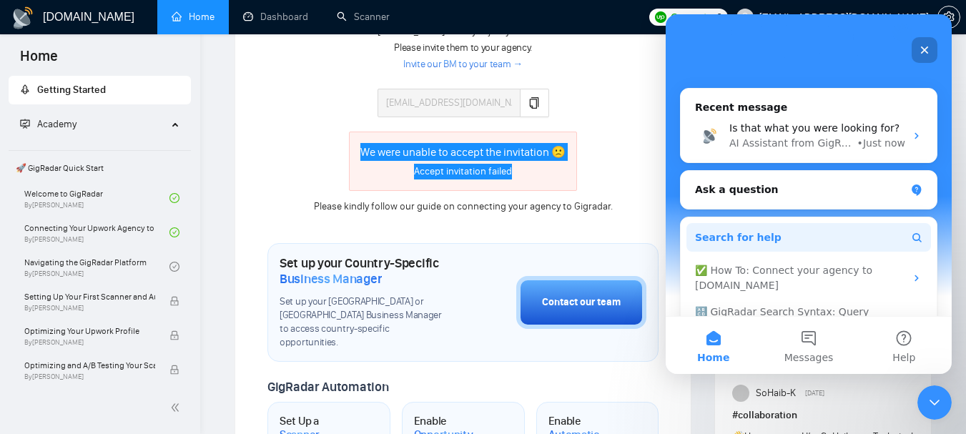
scroll to position [209, 0]
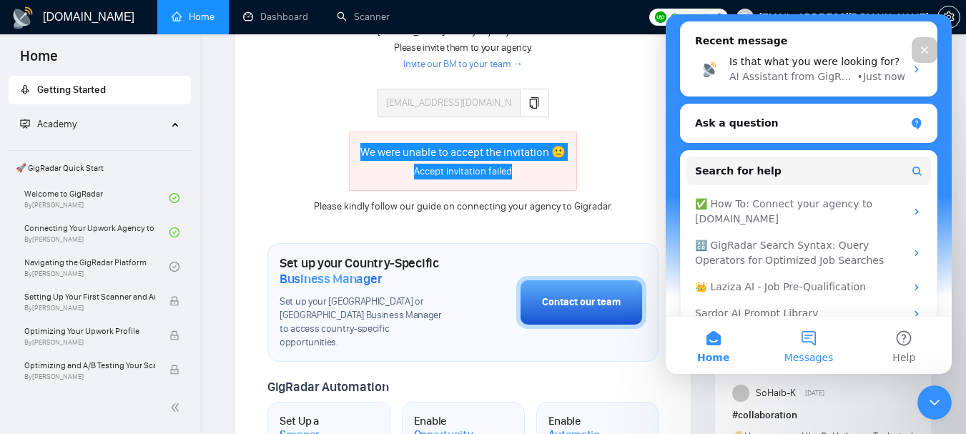
click at [806, 347] on button "Messages" at bounding box center [808, 345] width 95 height 57
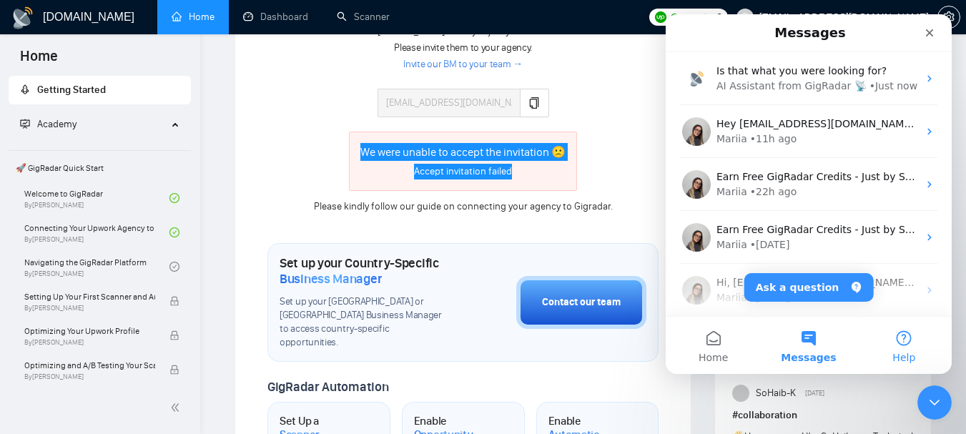
click at [908, 341] on button "Help" at bounding box center [903, 345] width 95 height 57
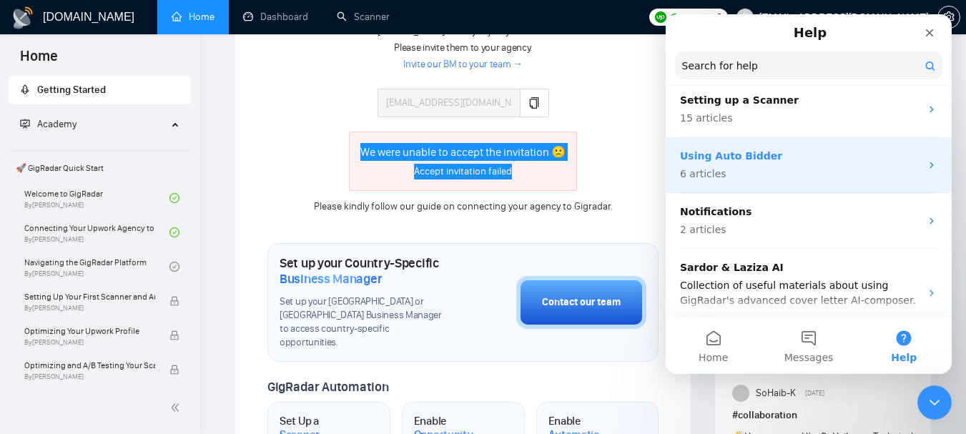
scroll to position [347, 0]
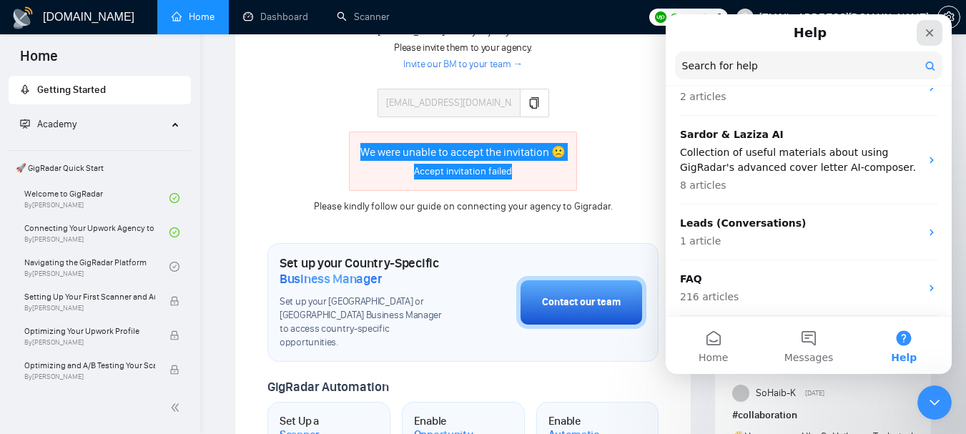
click at [930, 36] on icon "Close" at bounding box center [929, 32] width 11 height 11
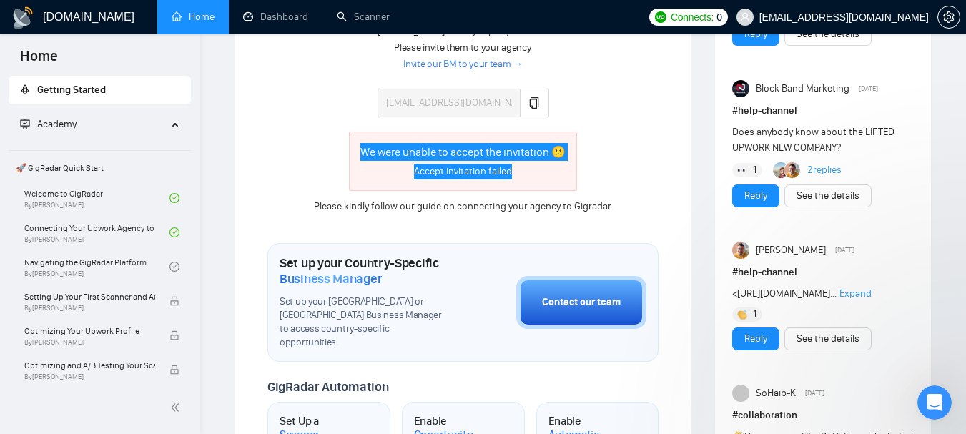
scroll to position [0, 0]
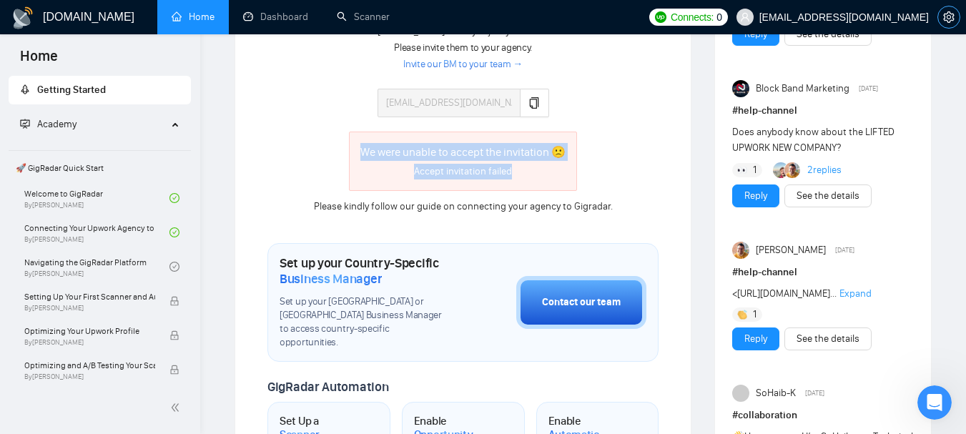
click at [949, 8] on button "button" at bounding box center [948, 17] width 23 height 23
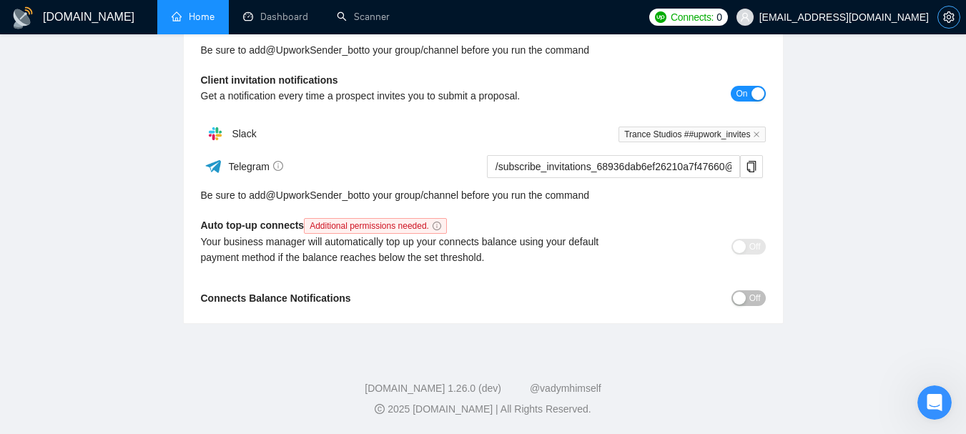
scroll to position [105, 0]
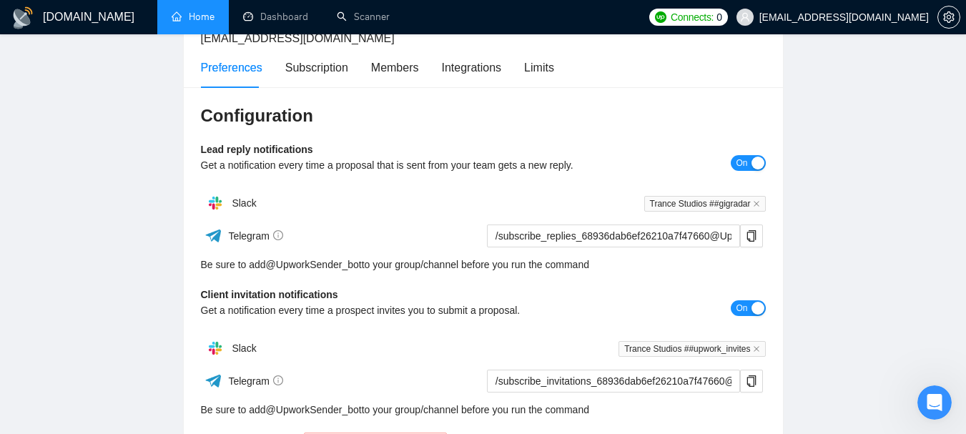
click at [172, 23] on link "Home" at bounding box center [193, 17] width 43 height 12
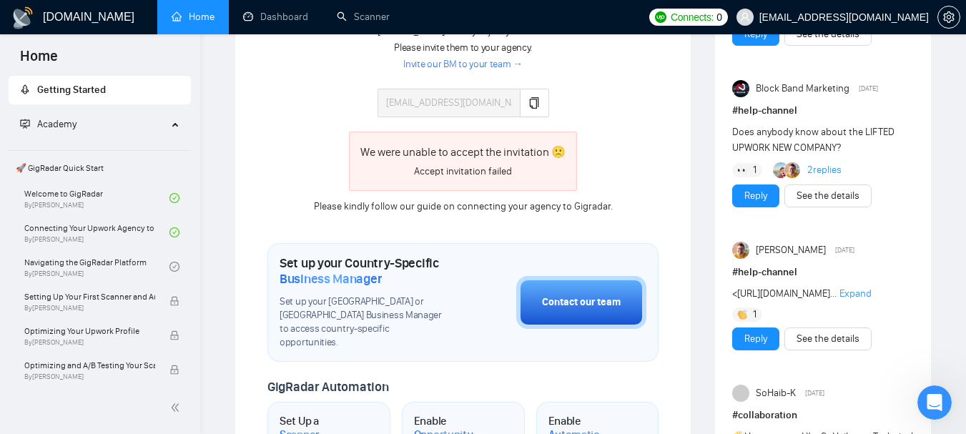
scroll to position [500, 0]
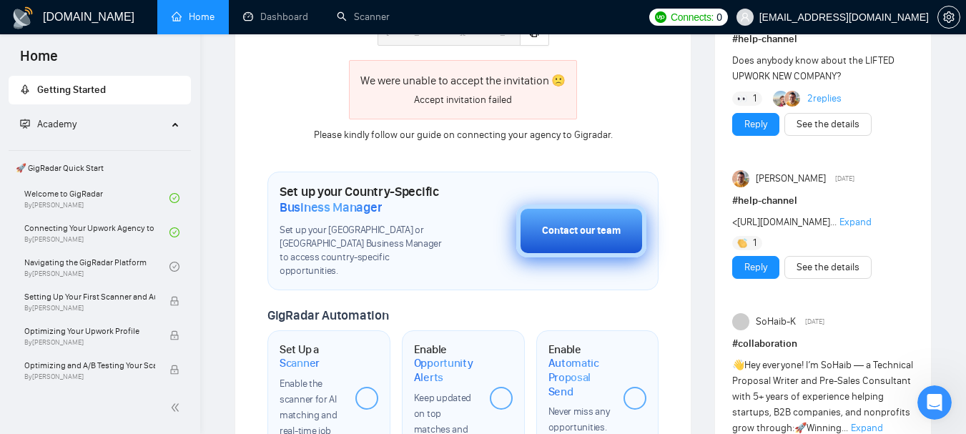
click at [597, 214] on button "Contact our team" at bounding box center [581, 230] width 130 height 53
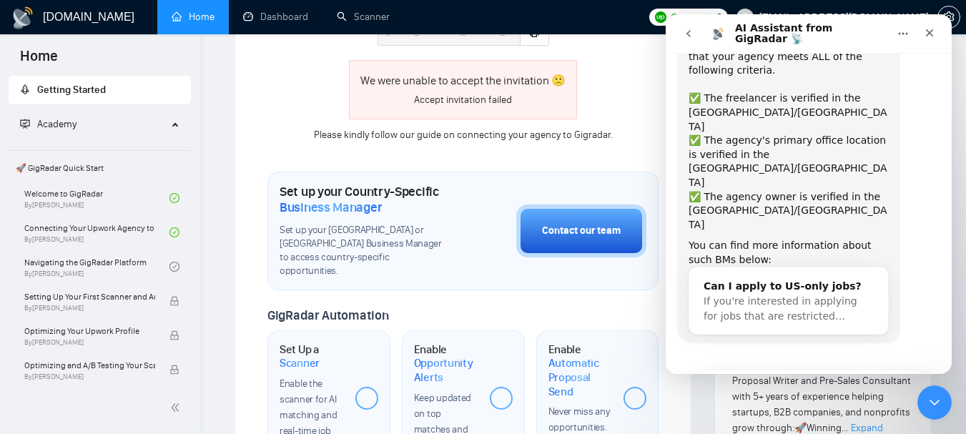
scroll to position [11, 0]
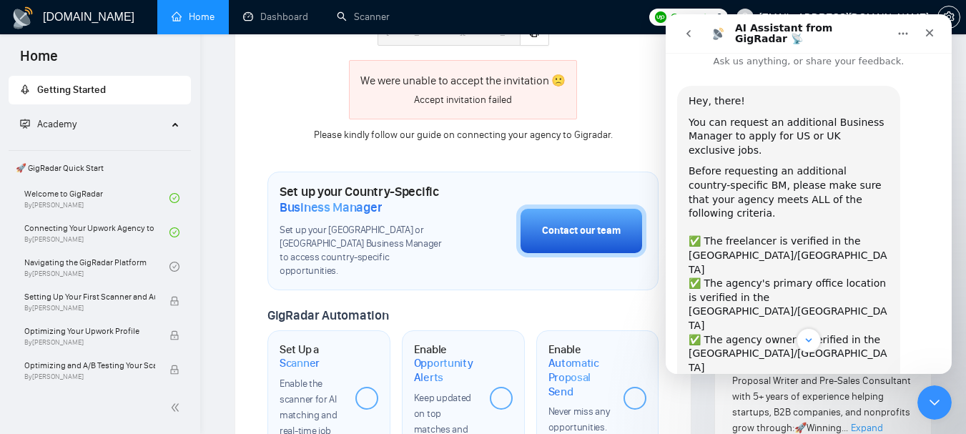
click at [693, 35] on icon "go back" at bounding box center [688, 33] width 11 height 11
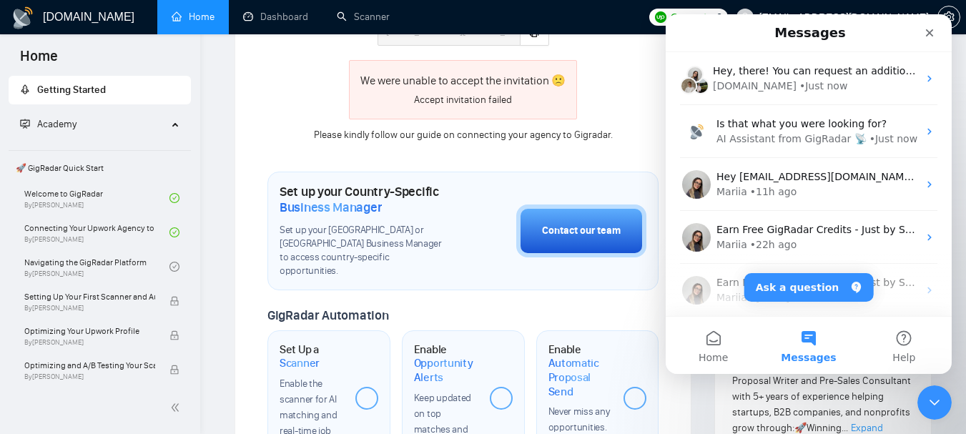
scroll to position [0, 0]
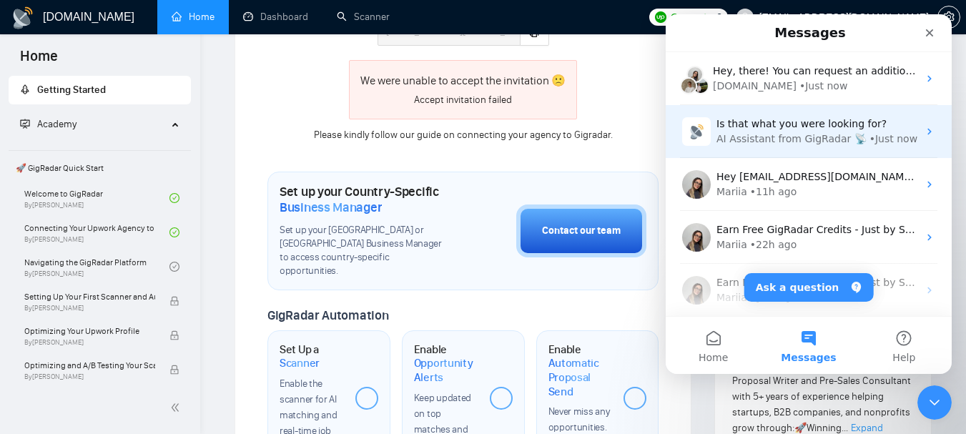
click at [826, 142] on div "AI Assistant from GigRadar 📡" at bounding box center [791, 139] width 150 height 15
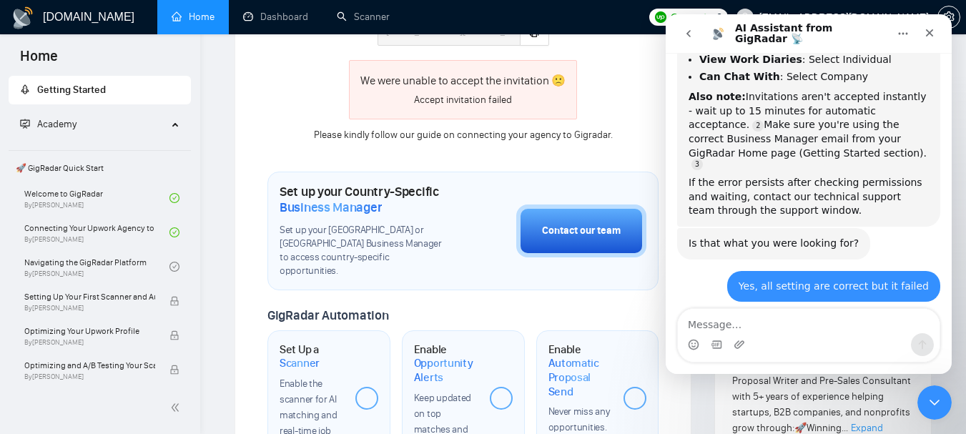
scroll to position [706, 0]
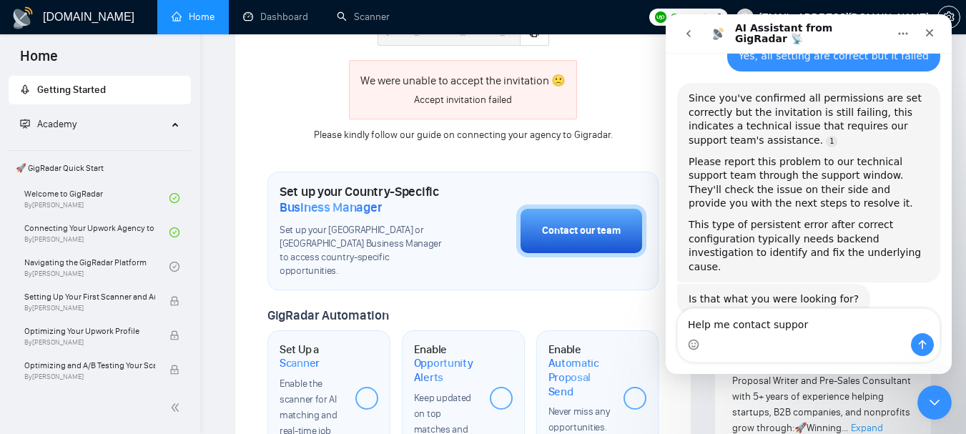
type textarea "Help me contact support"
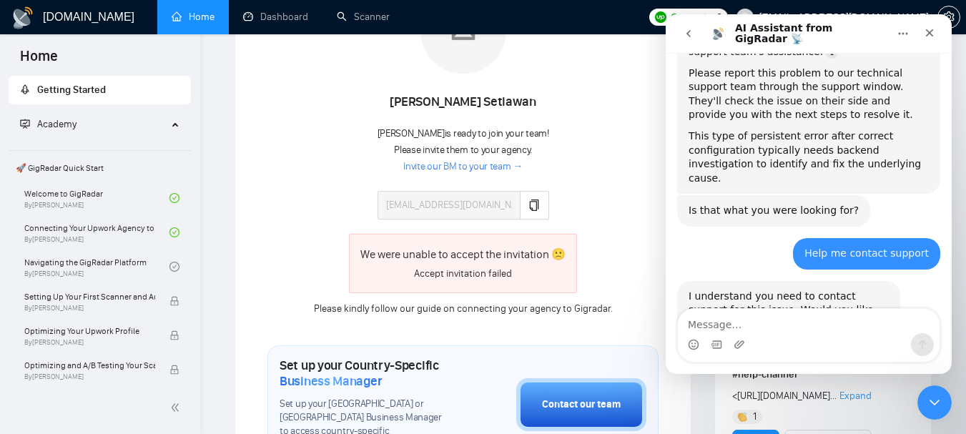
scroll to position [834, 0]
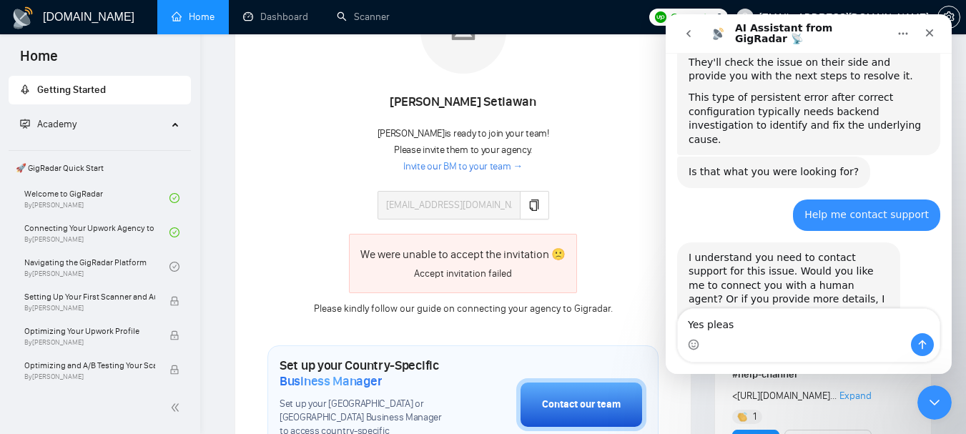
type textarea "Yes please"
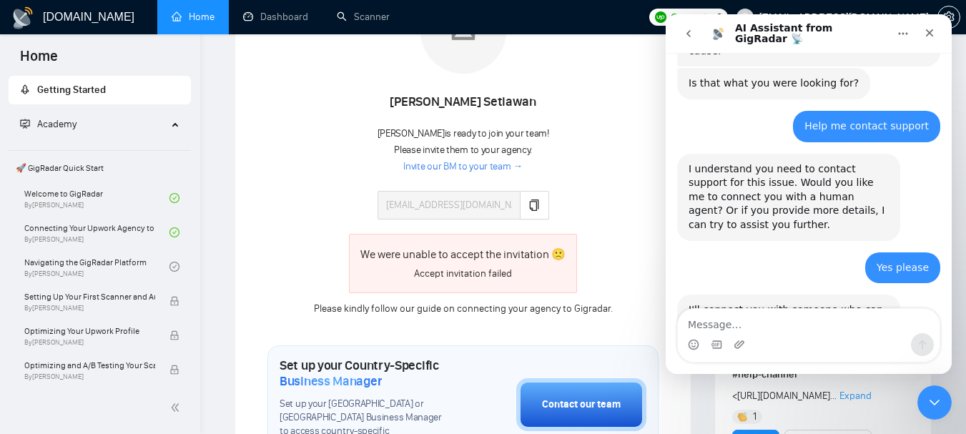
scroll to position [961, 0]
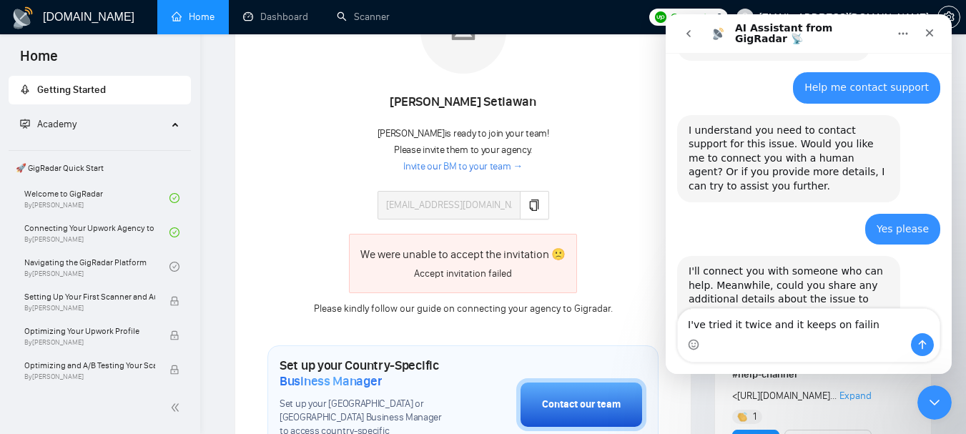
type textarea "I've tried it twice and it keeps on failing"
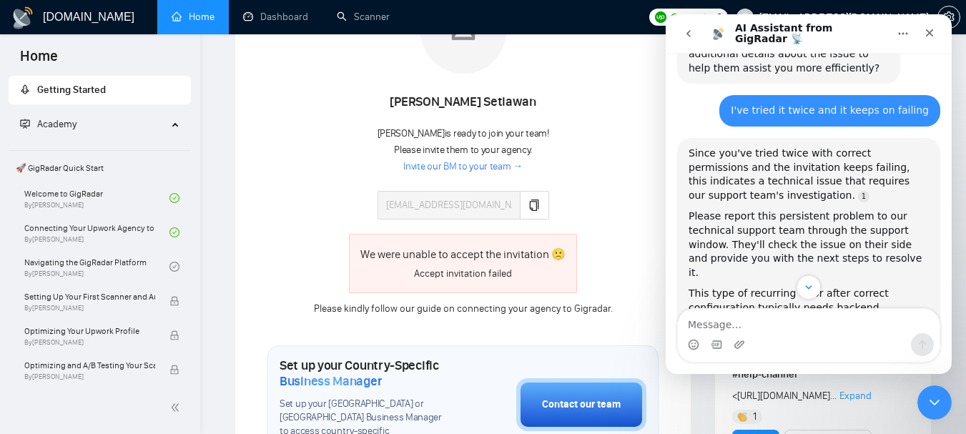
scroll to position [1278, 0]
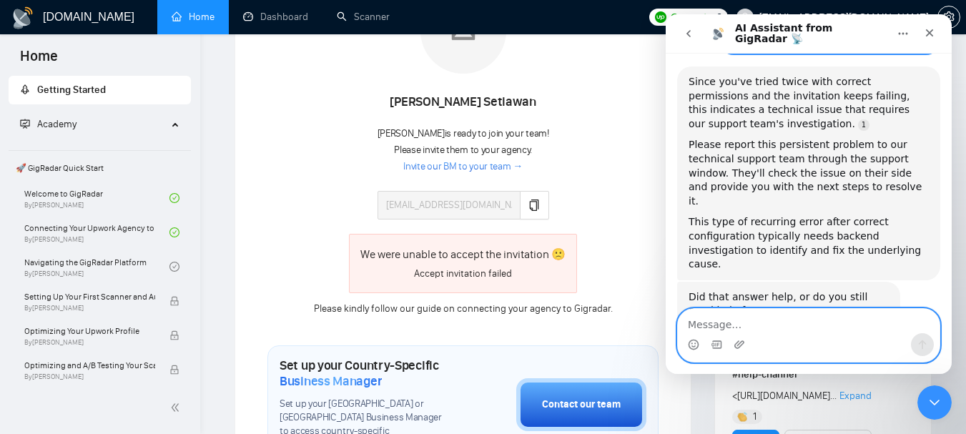
click at [746, 317] on textarea "Message…" at bounding box center [809, 321] width 262 height 24
type textarea "Connect me with a human assistant"
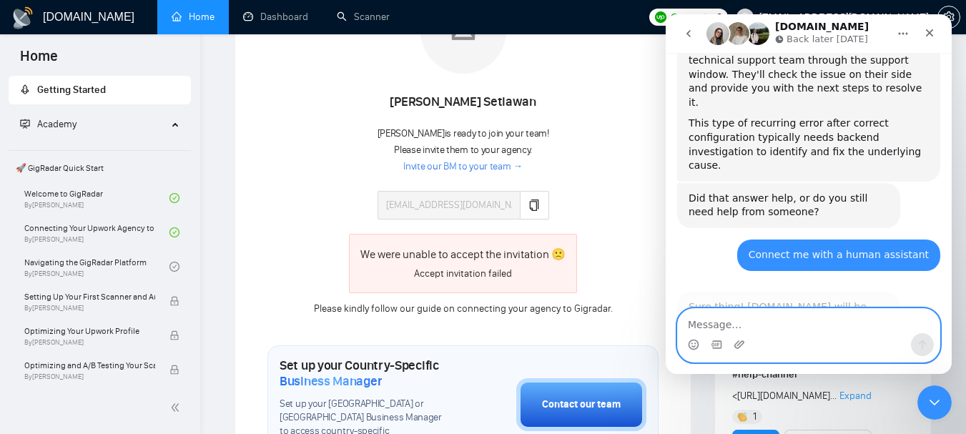
scroll to position [1380, 0]
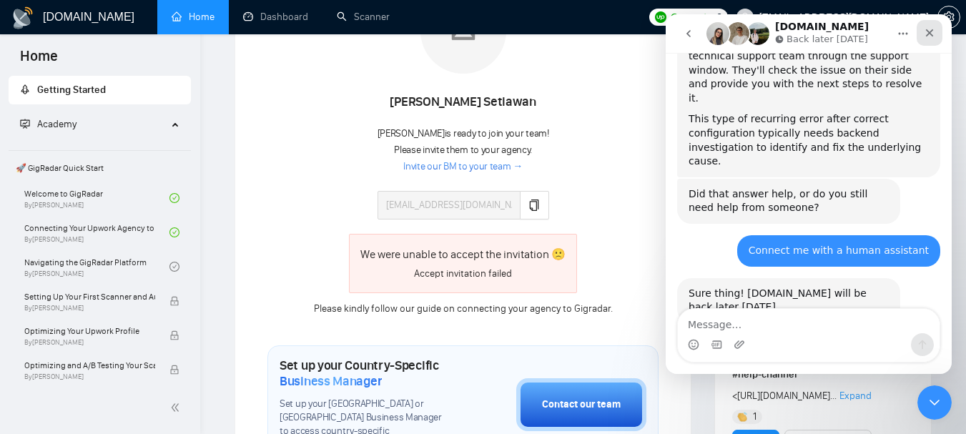
click at [932, 27] on icon "Close" at bounding box center [929, 32] width 11 height 11
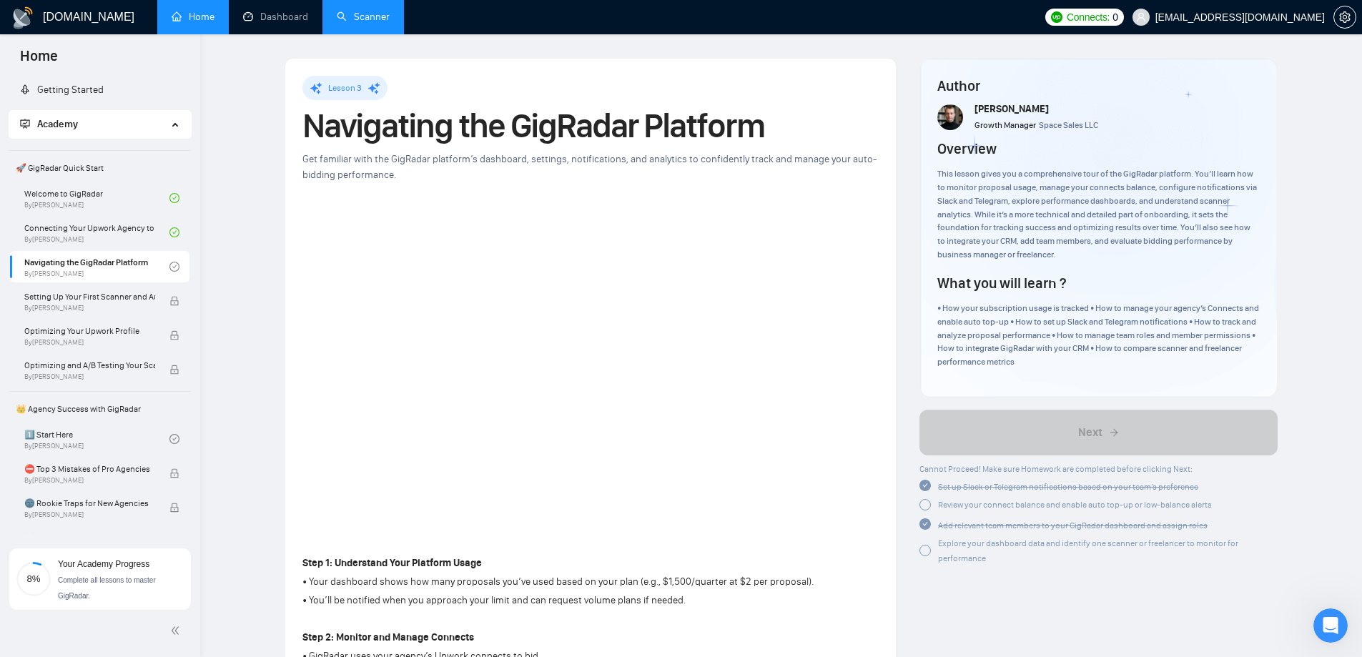
scroll to position [2, 0]
